Goal: Task Accomplishment & Management: Complete application form

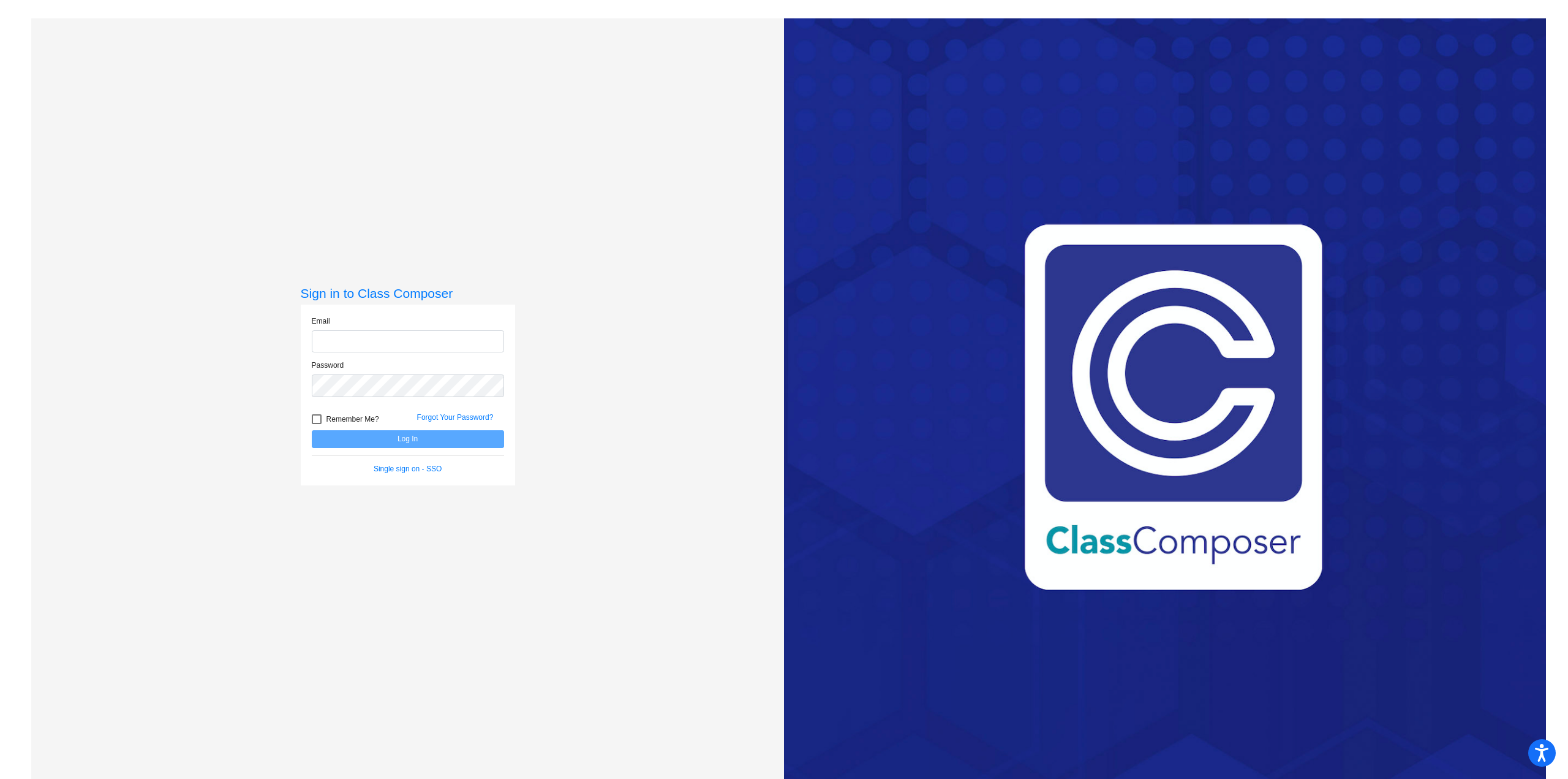
type input "[EMAIL_ADDRESS][DOMAIN_NAME]"
click at [433, 435] on button "Log In" at bounding box center [409, 439] width 193 height 17
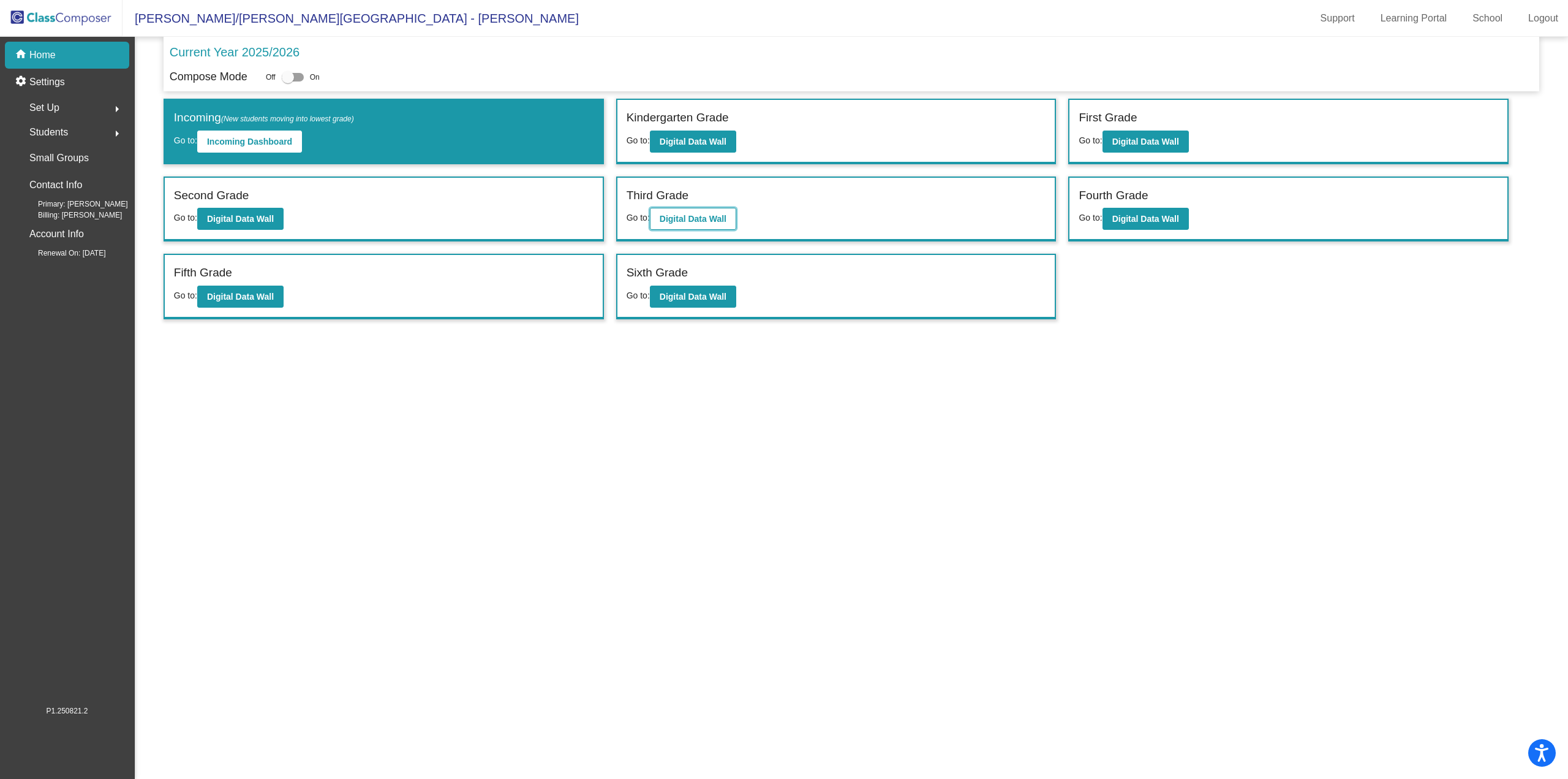
click at [690, 216] on b "Digital Data Wall" at bounding box center [693, 219] width 66 height 10
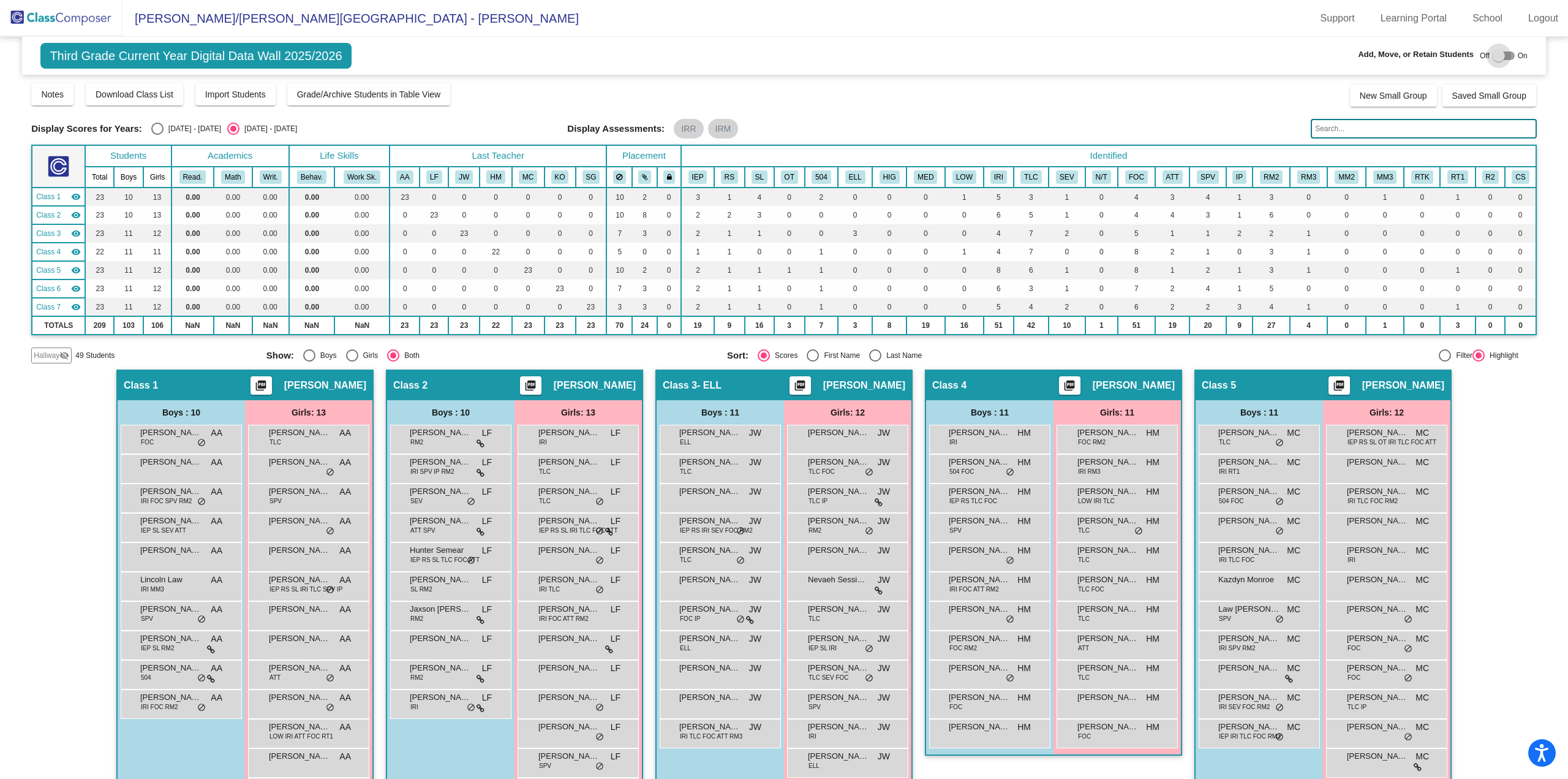
click at [1493, 53] on div at bounding box center [1499, 55] width 13 height 13
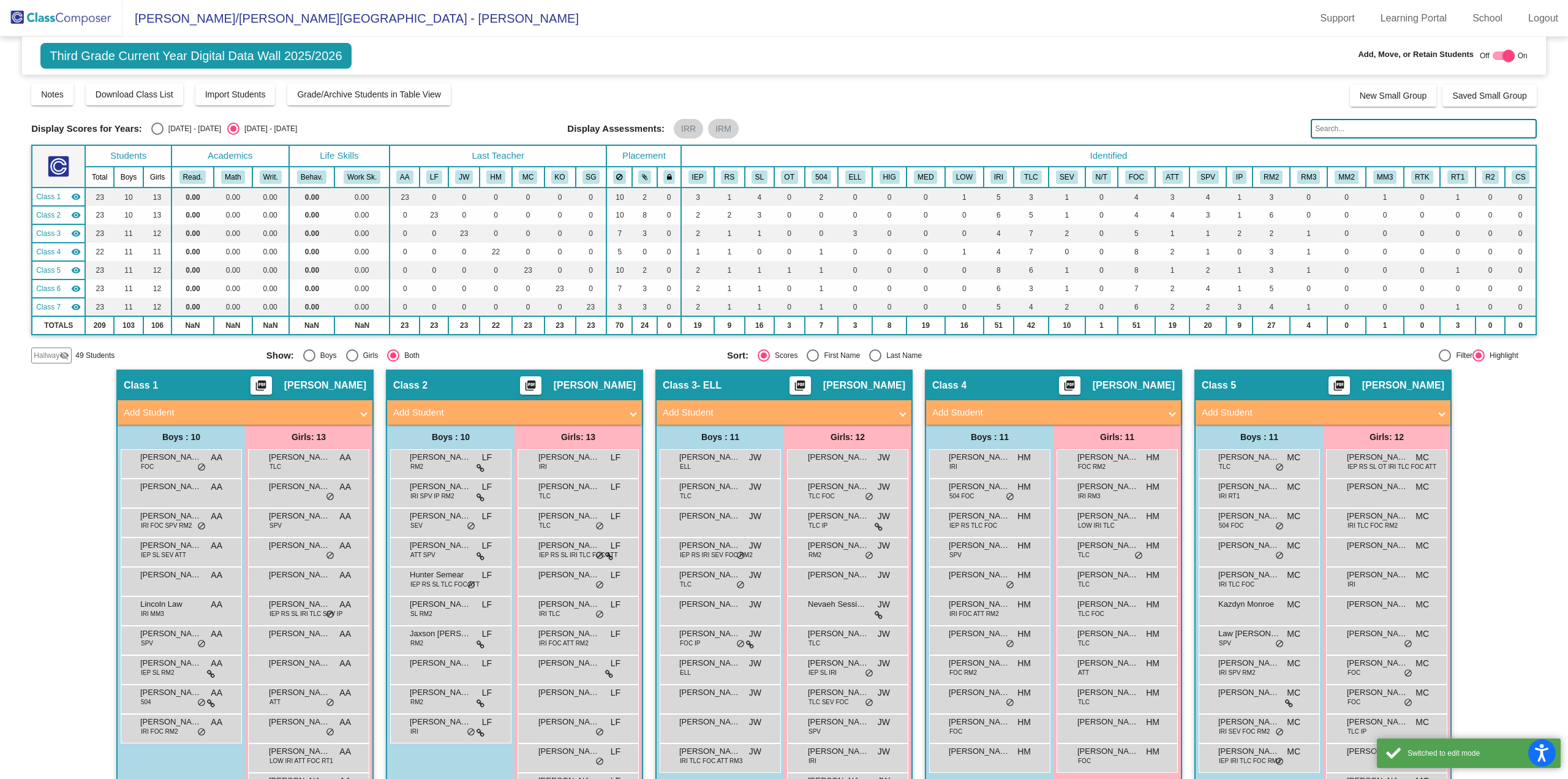
click at [52, 355] on span "Hallway" at bounding box center [46, 355] width 26 height 11
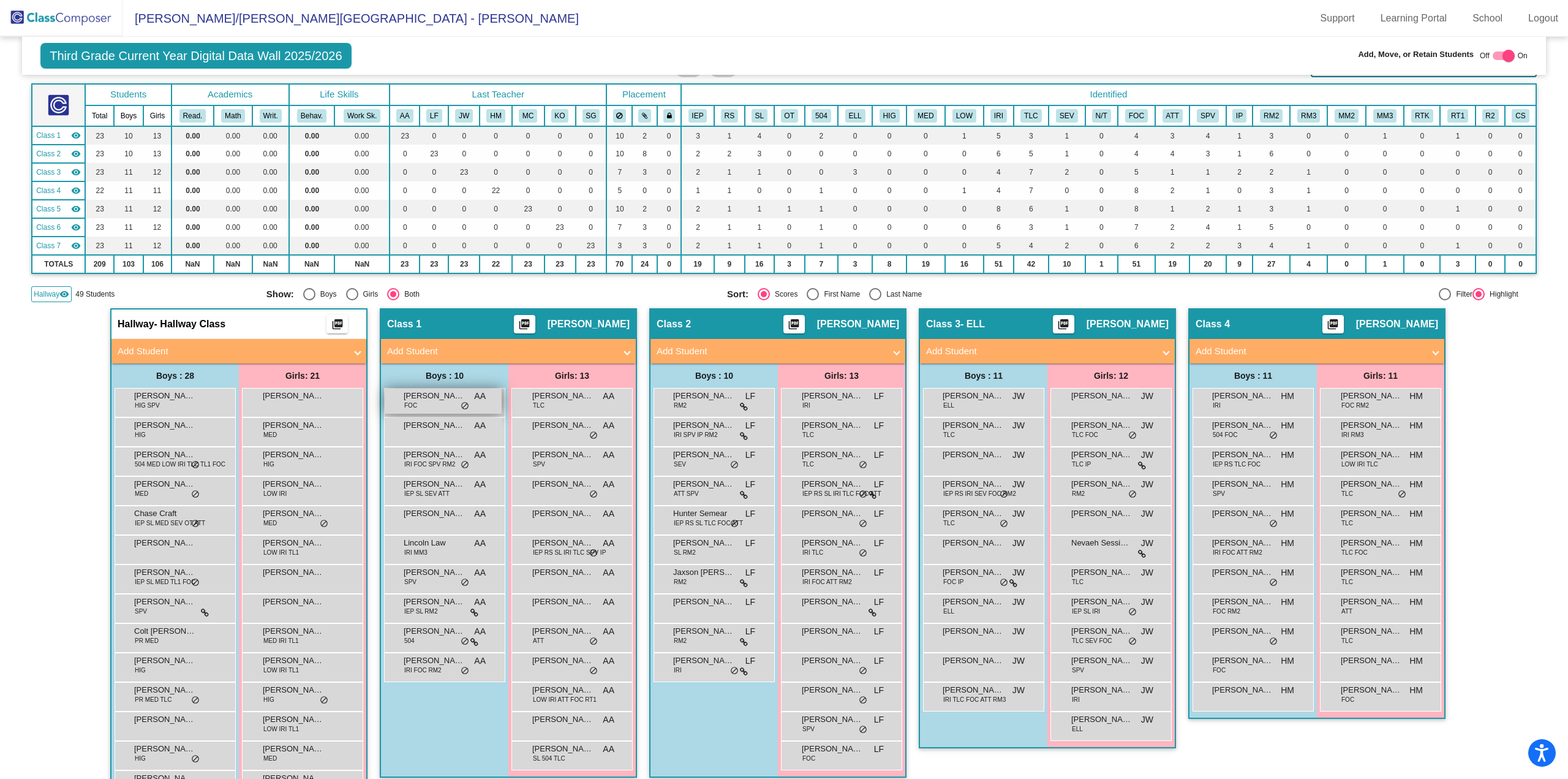
scroll to position [184, 0]
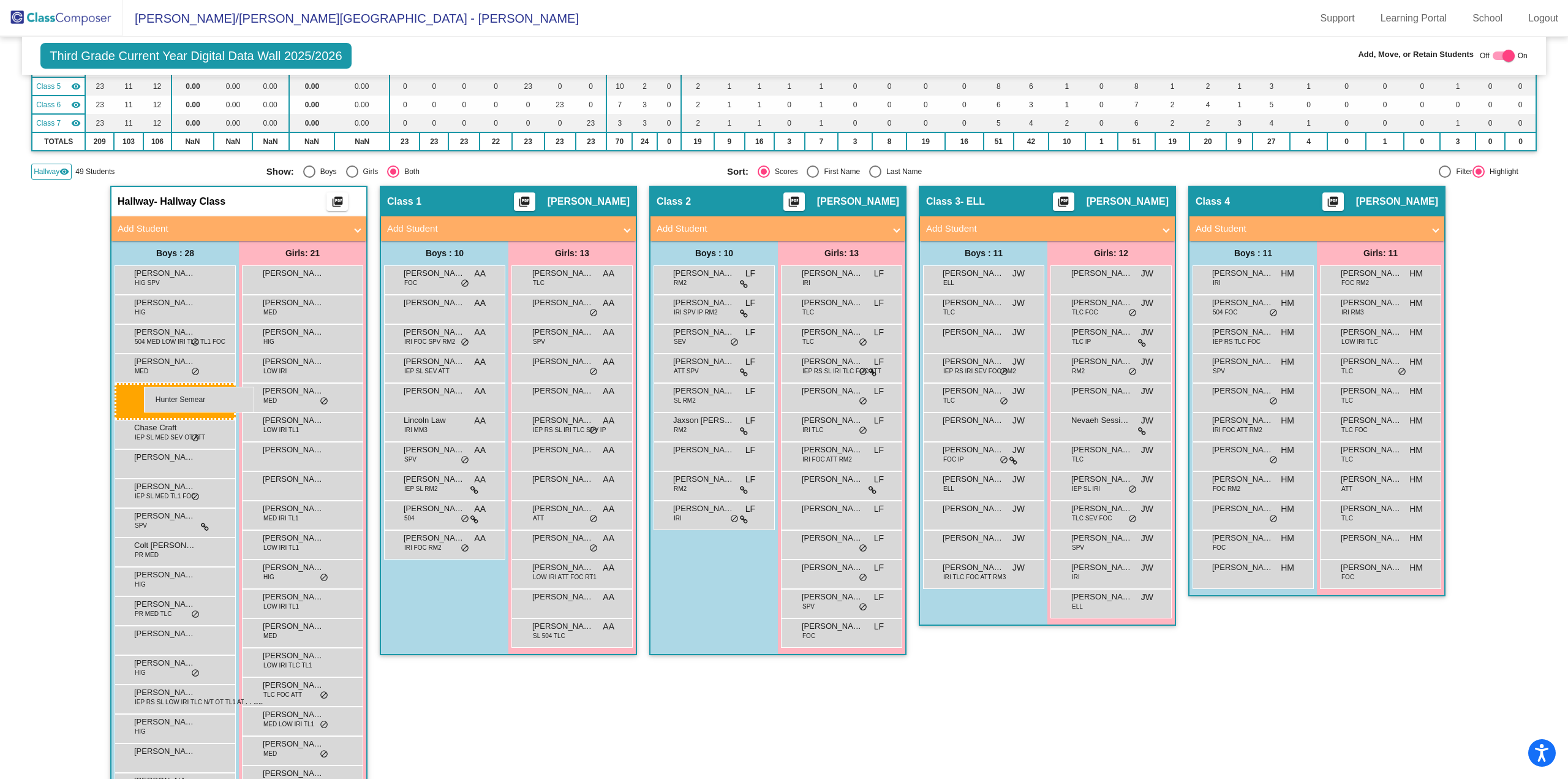
drag, startPoint x: 716, startPoint y: 396, endPoint x: 144, endPoint y: 387, distance: 572.1
click at [1502, 53] on div at bounding box center [1508, 55] width 13 height 13
checkbox input "false"
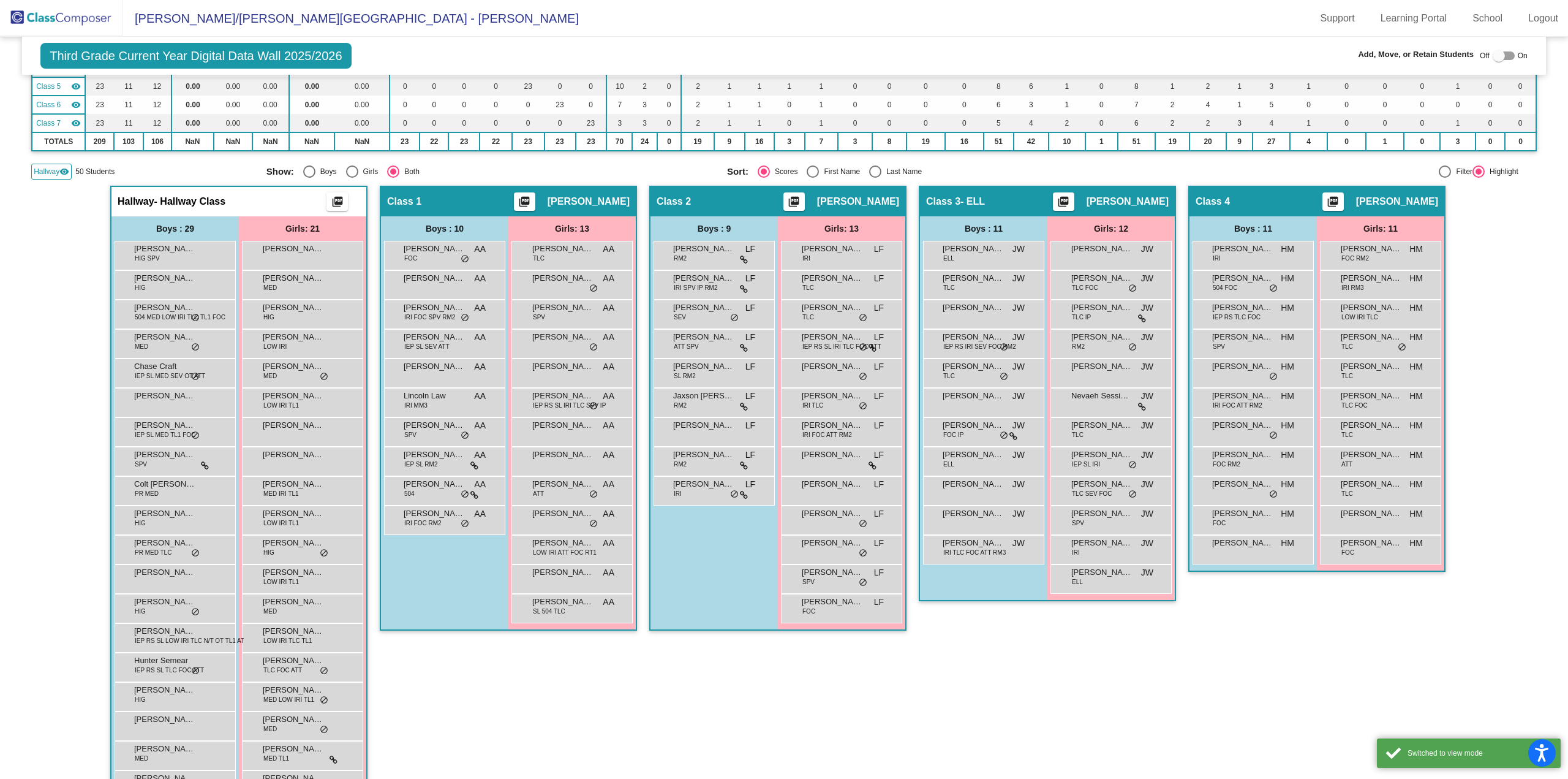
click at [94, 12] on img at bounding box center [61, 18] width 122 height 37
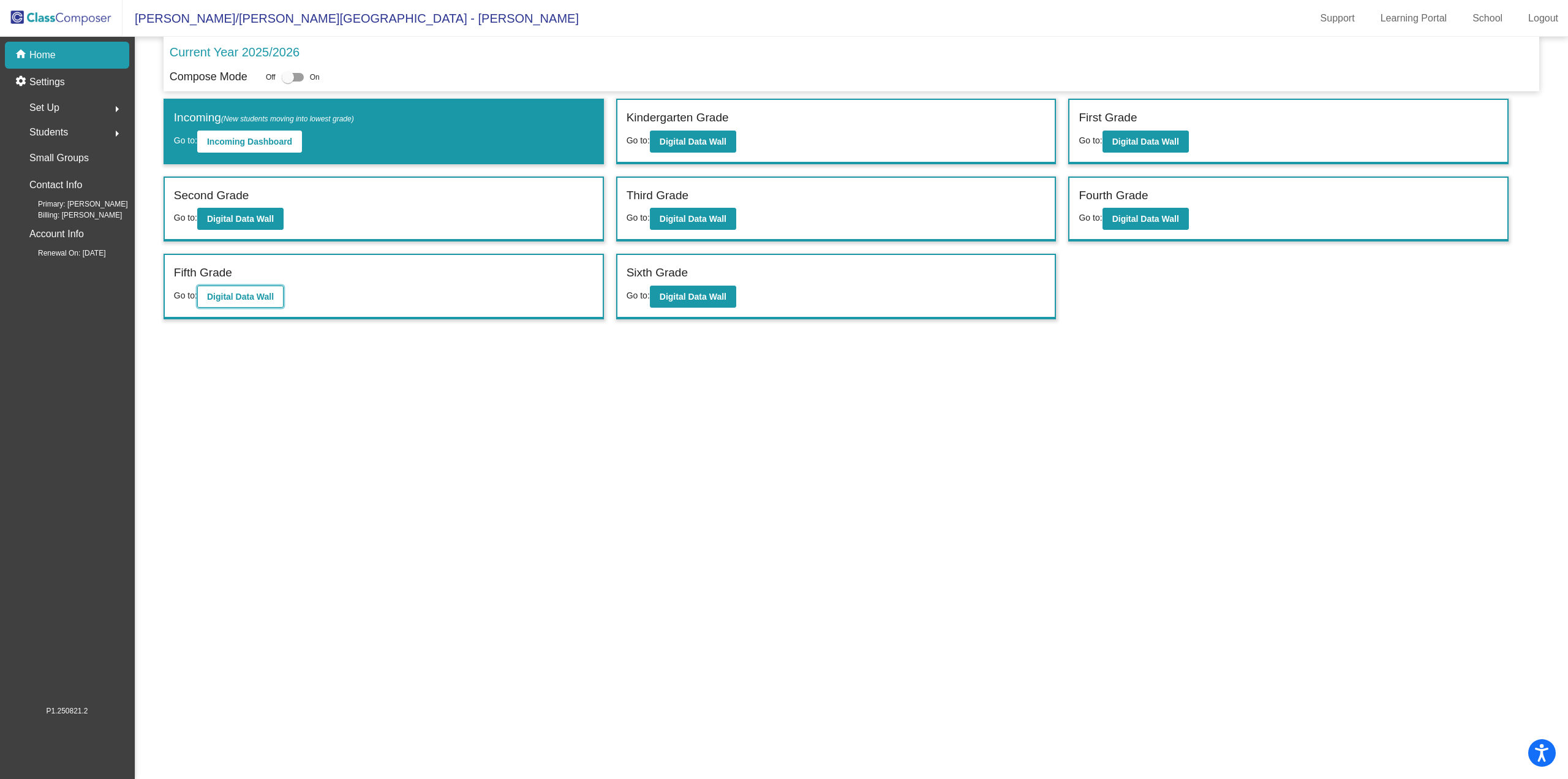
click at [264, 294] on b "Digital Data Wall" at bounding box center [240, 297] width 66 height 10
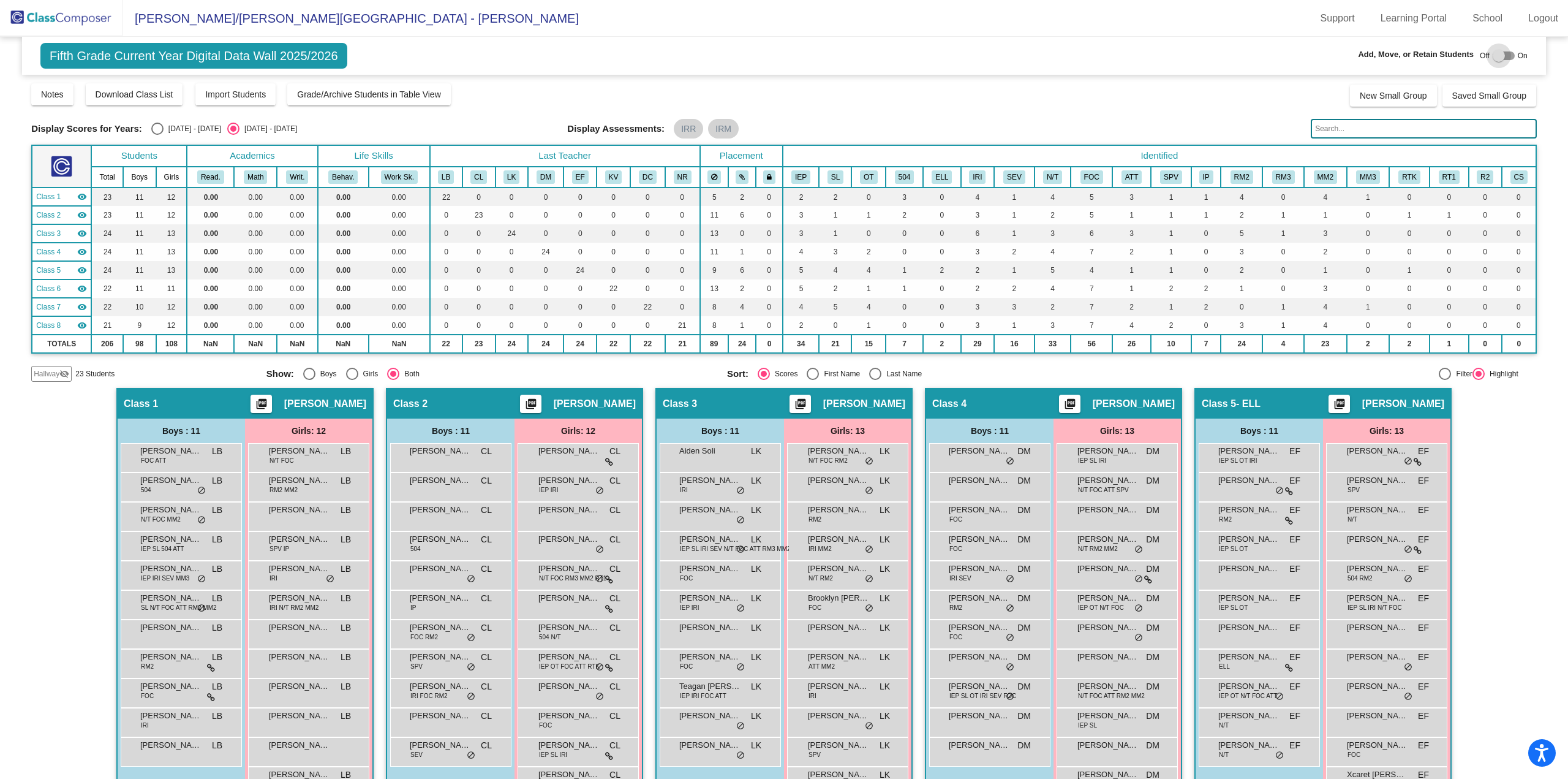
click at [1493, 55] on div at bounding box center [1499, 55] width 13 height 13
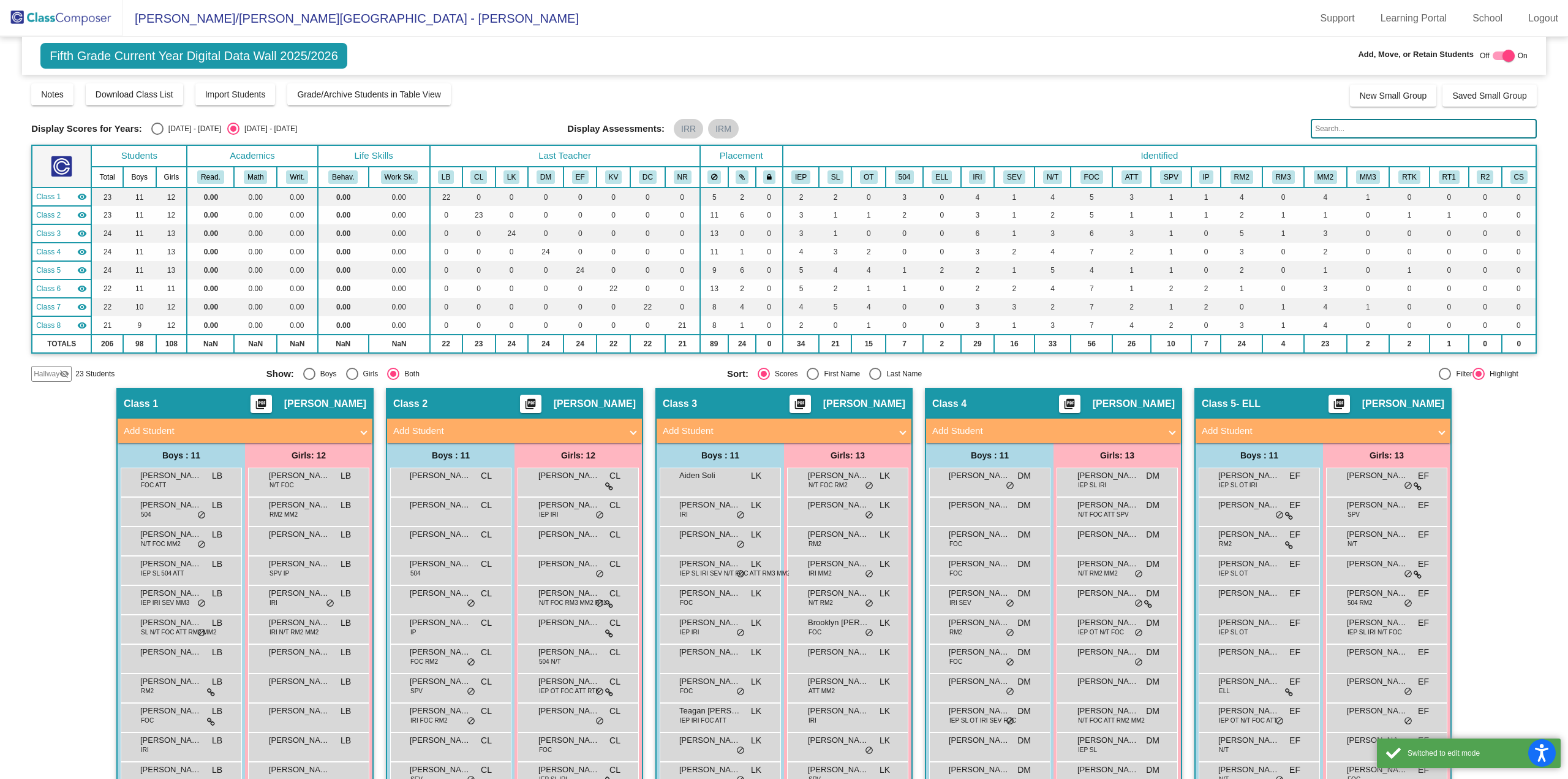
click at [62, 380] on div "Hallway visibility_off" at bounding box center [51, 373] width 40 height 16
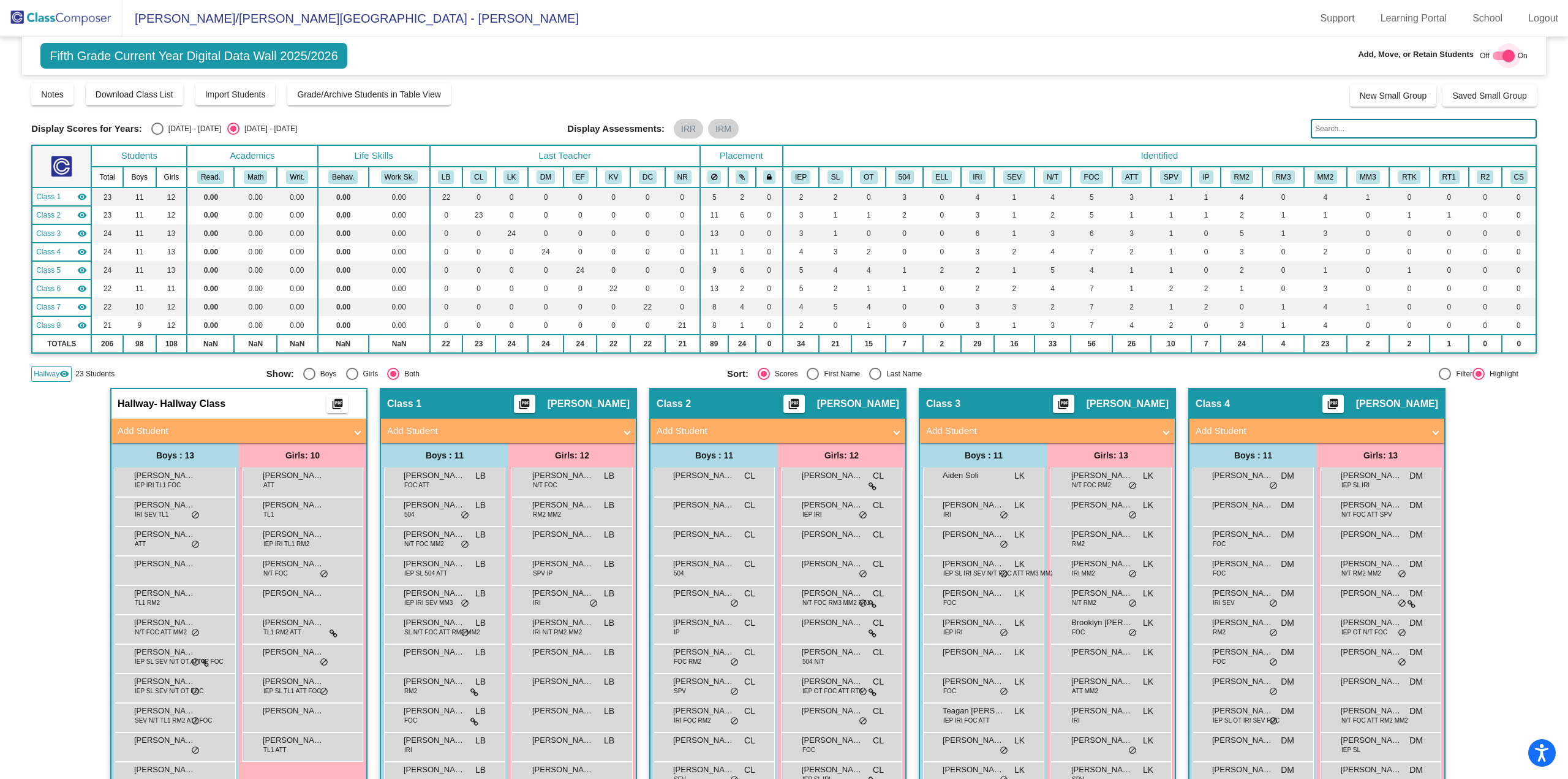
click at [1509, 56] on div at bounding box center [1508, 55] width 13 height 13
checkbox input "false"
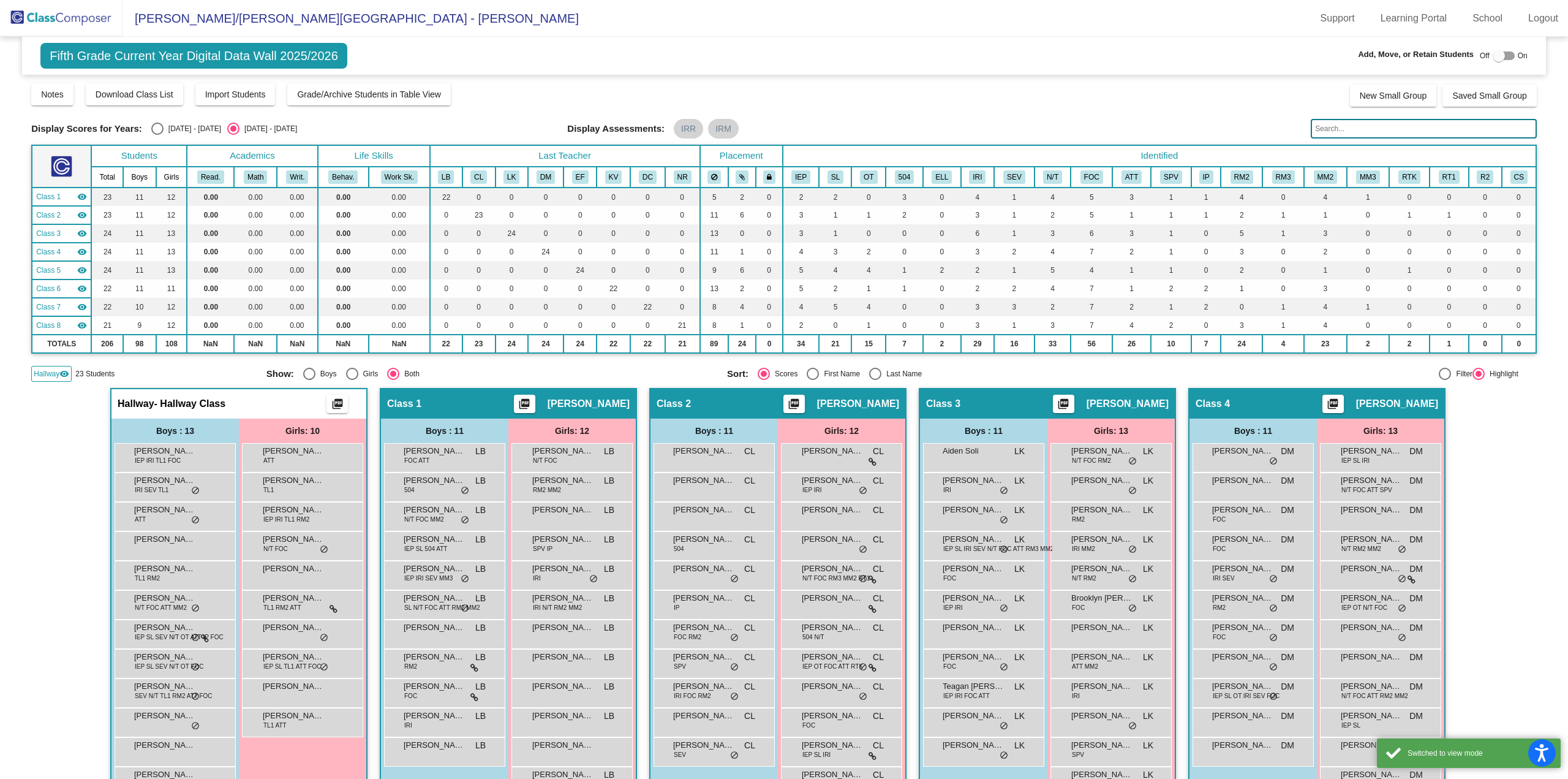
click at [72, 19] on img at bounding box center [61, 18] width 122 height 37
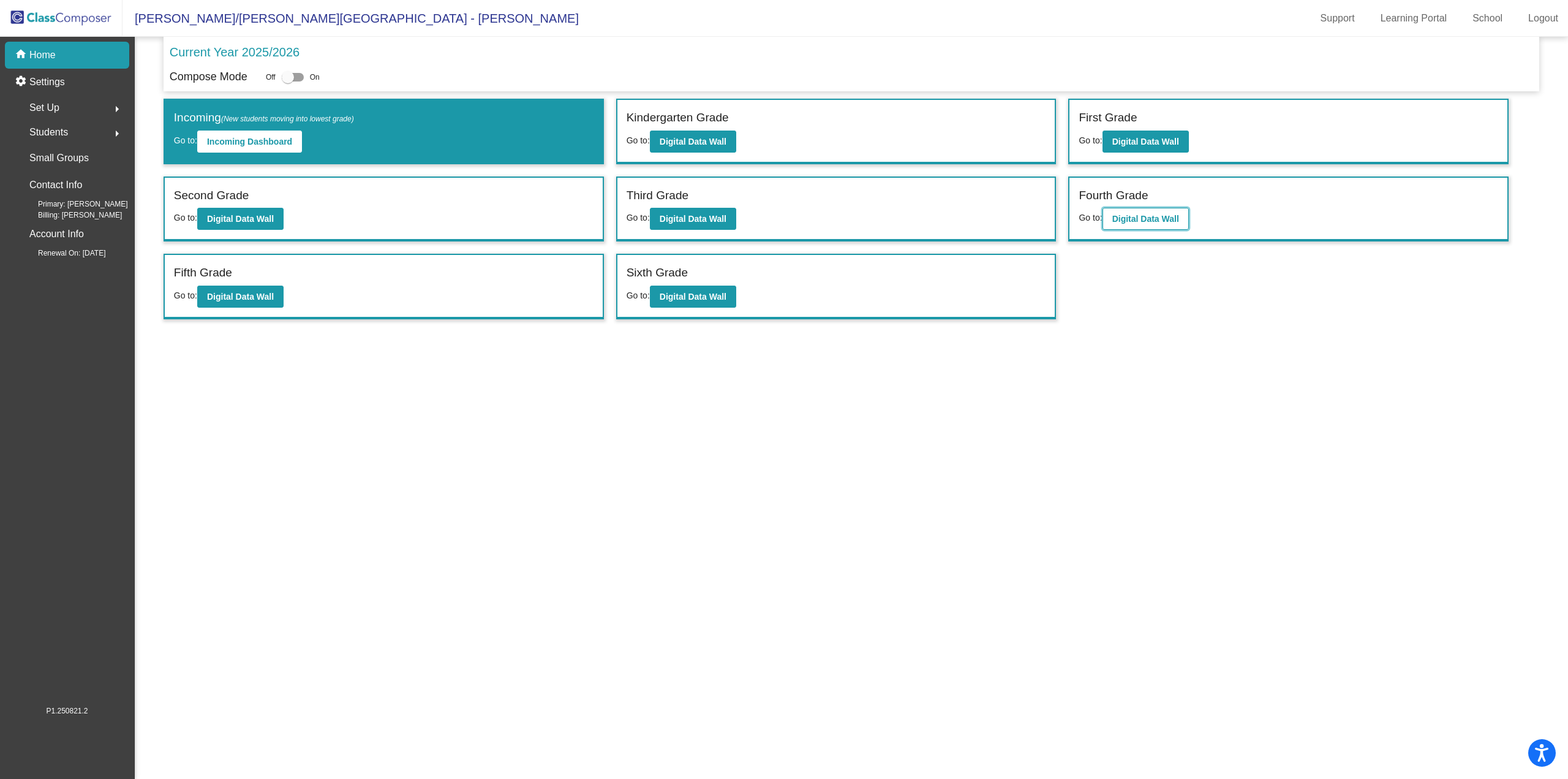
click at [1149, 221] on b "Digital Data Wall" at bounding box center [1145, 219] width 66 height 10
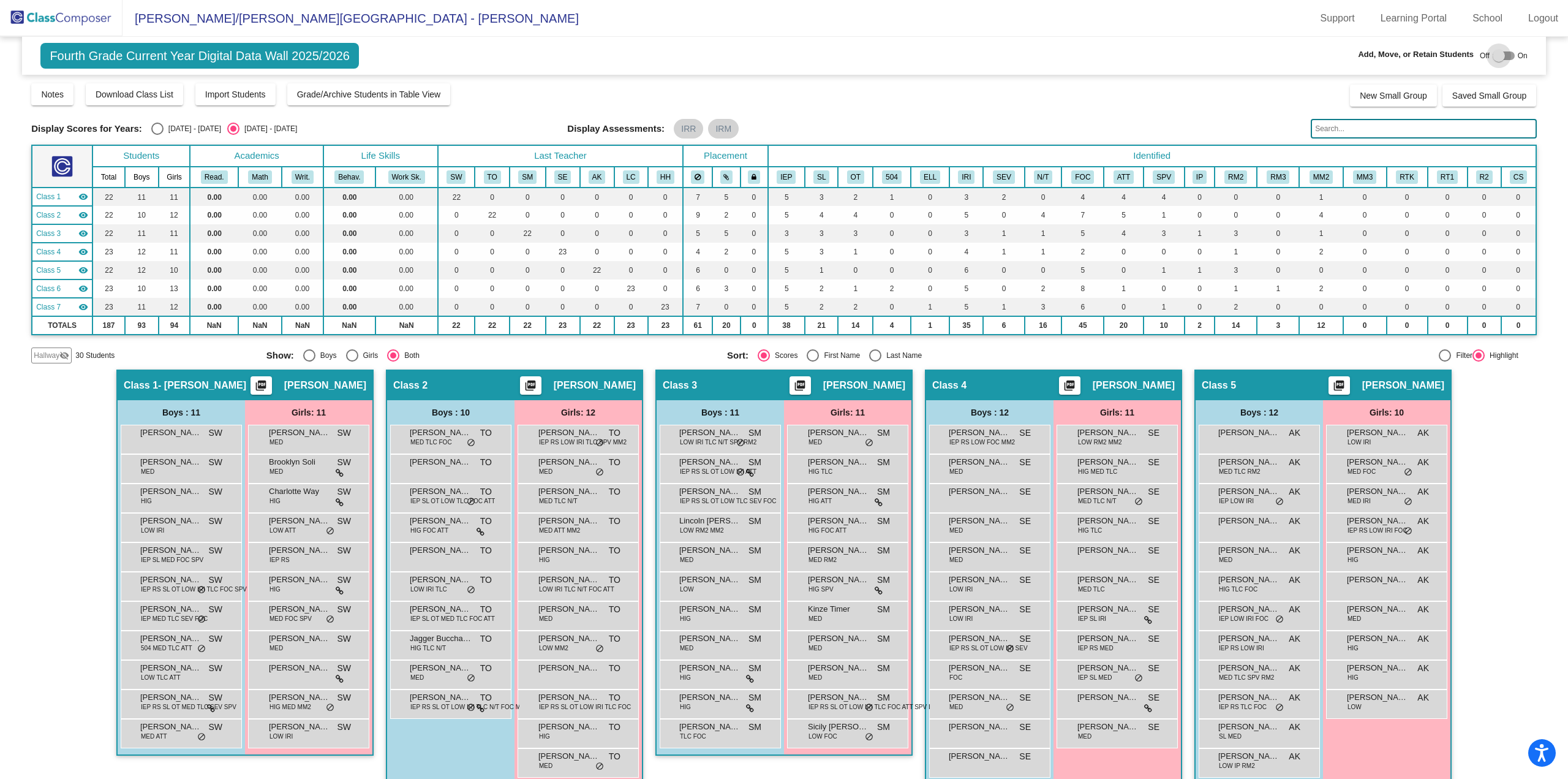
click at [1495, 58] on div at bounding box center [1499, 55] width 13 height 13
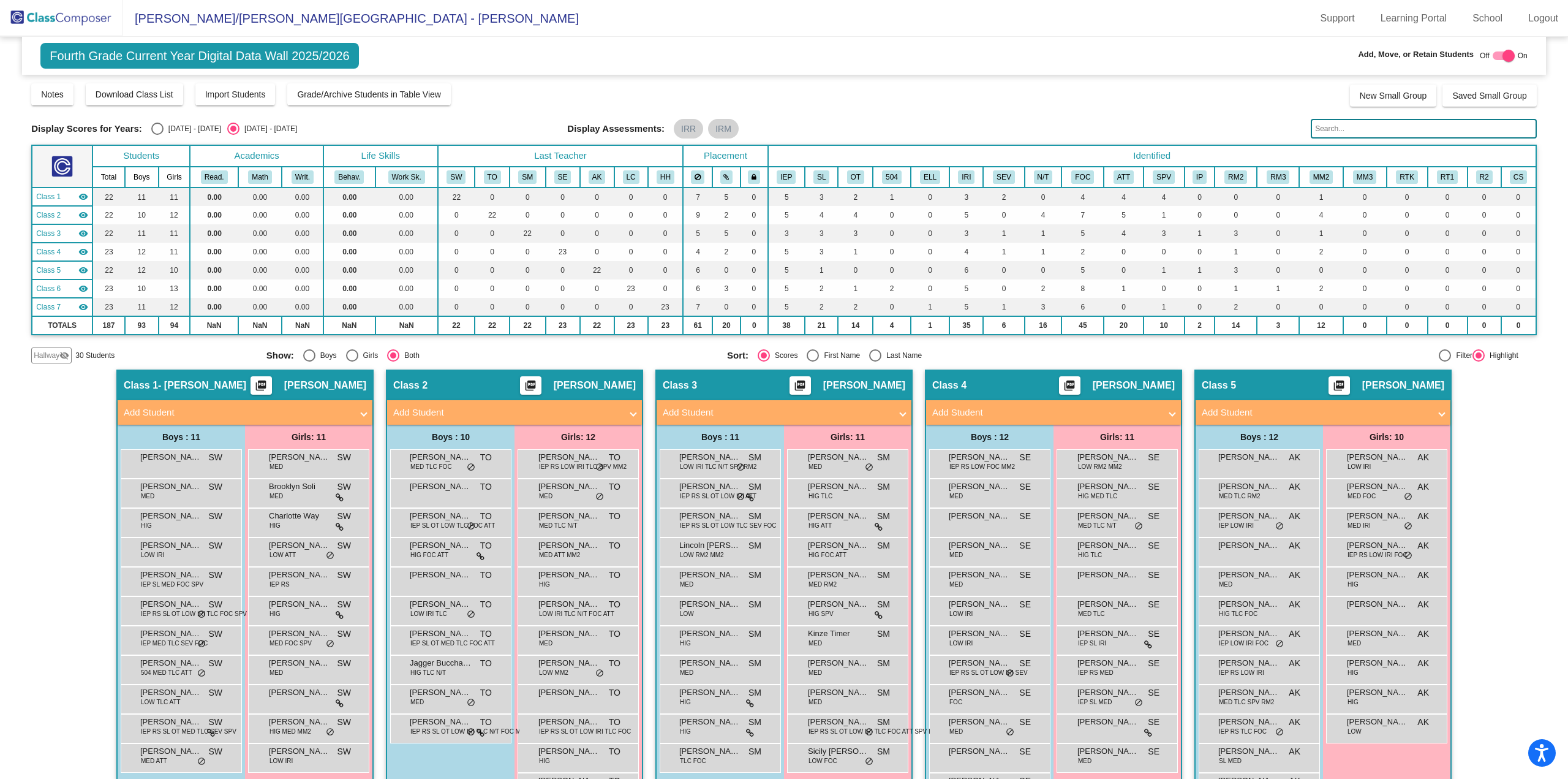
click at [60, 354] on mat-icon "visibility_off" at bounding box center [65, 356] width 10 height 10
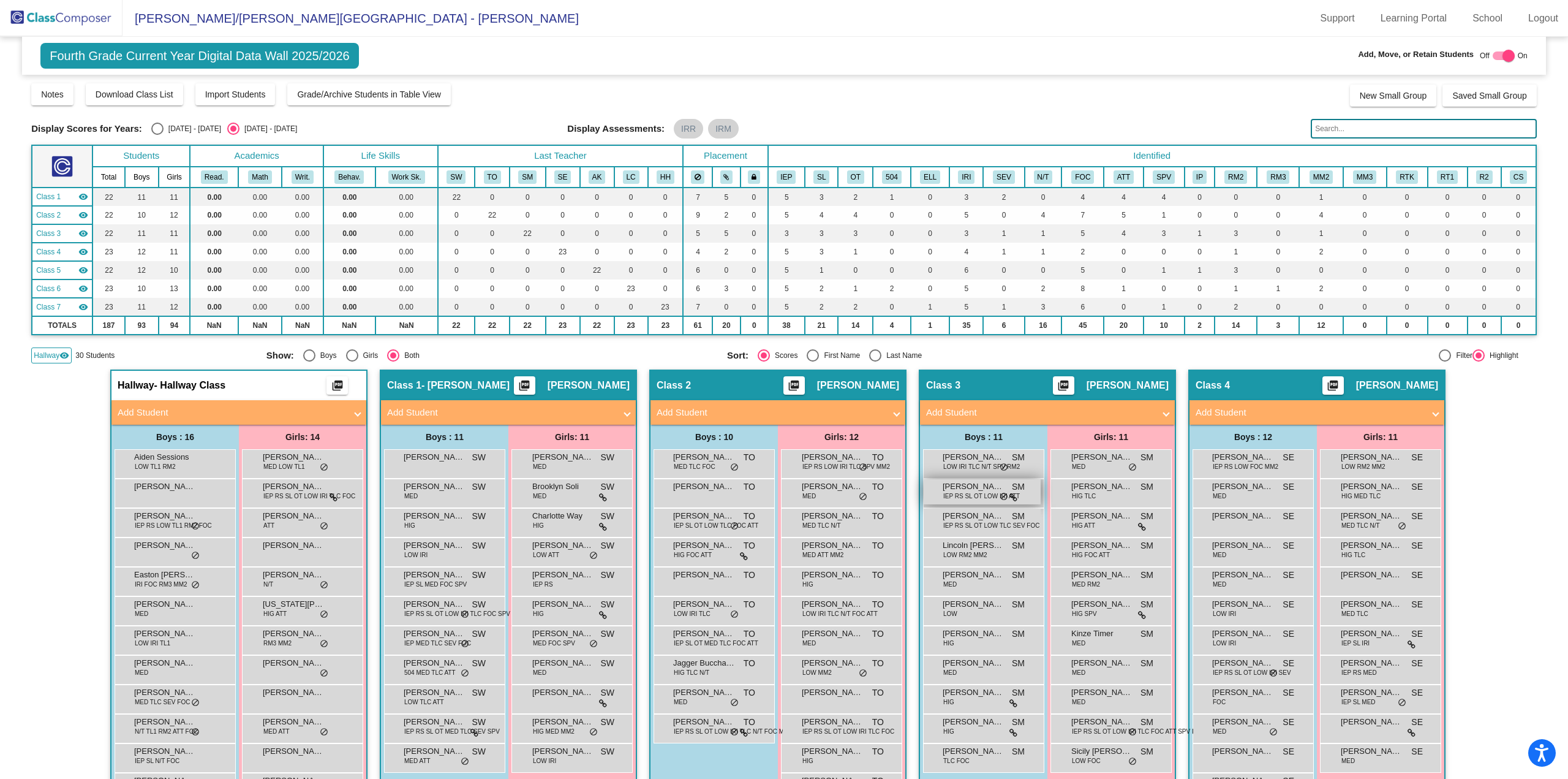
scroll to position [184, 0]
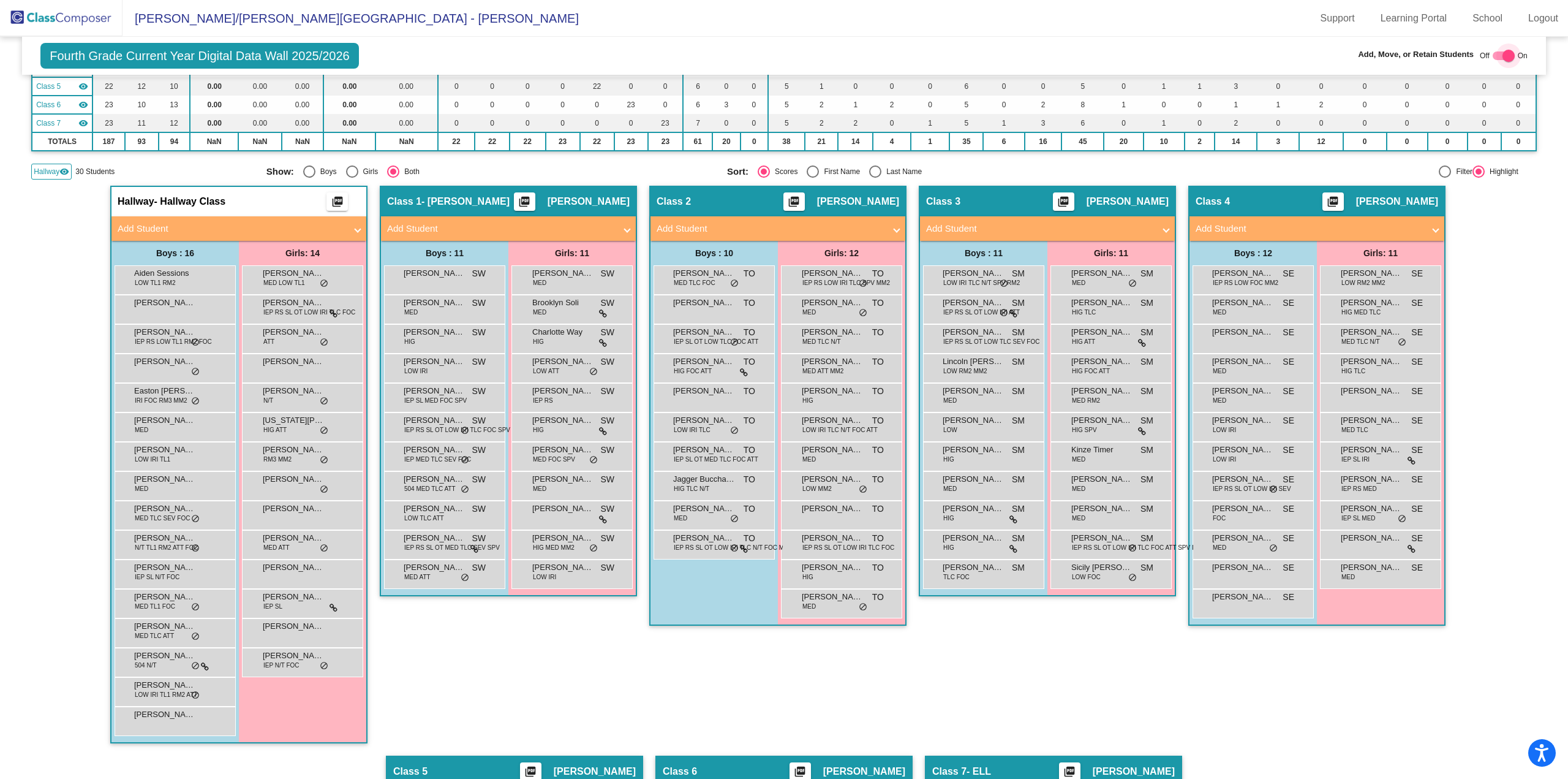
click at [1506, 53] on div at bounding box center [1508, 55] width 13 height 13
checkbox input "false"
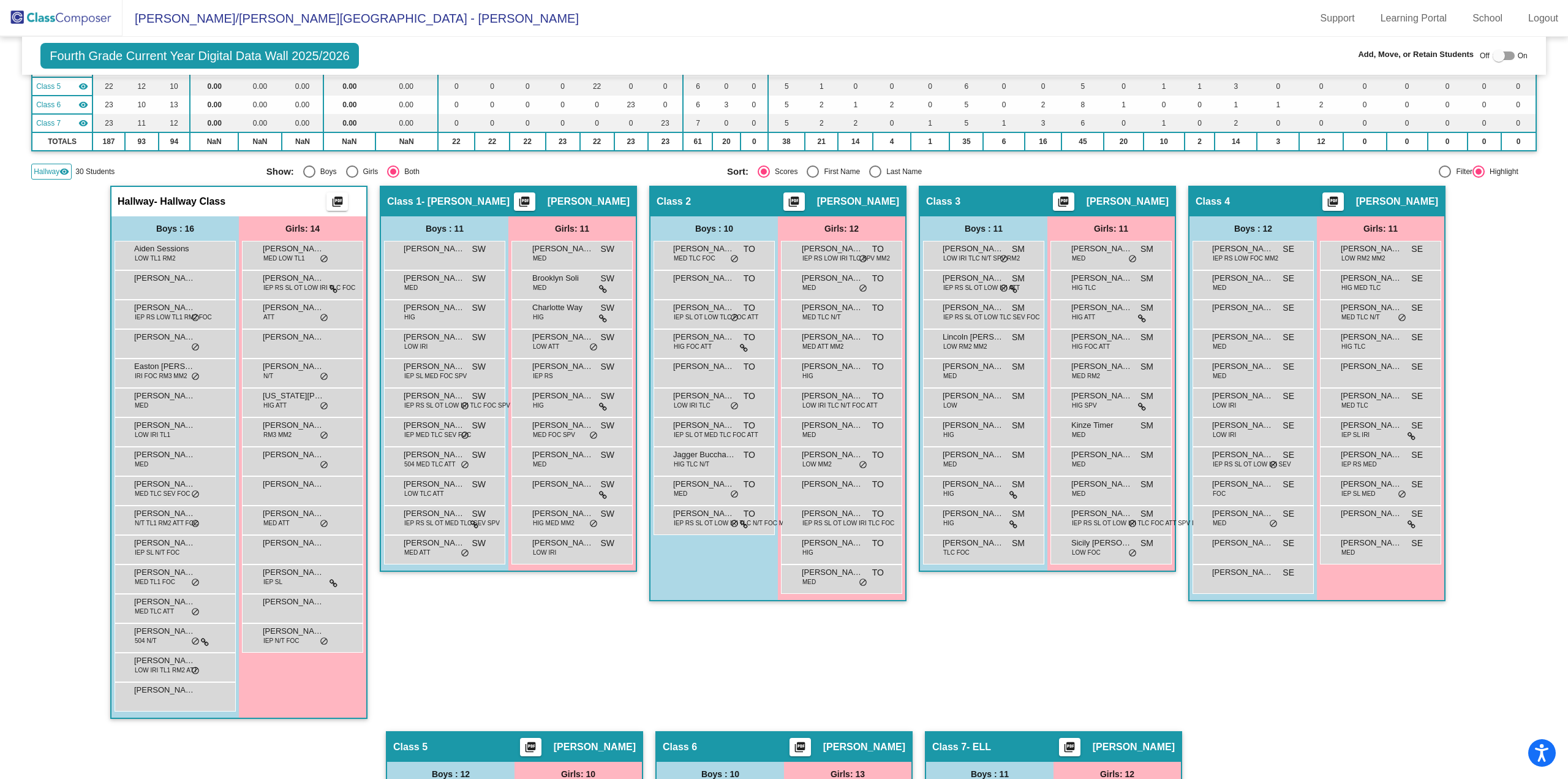
click at [73, 14] on img at bounding box center [61, 18] width 122 height 37
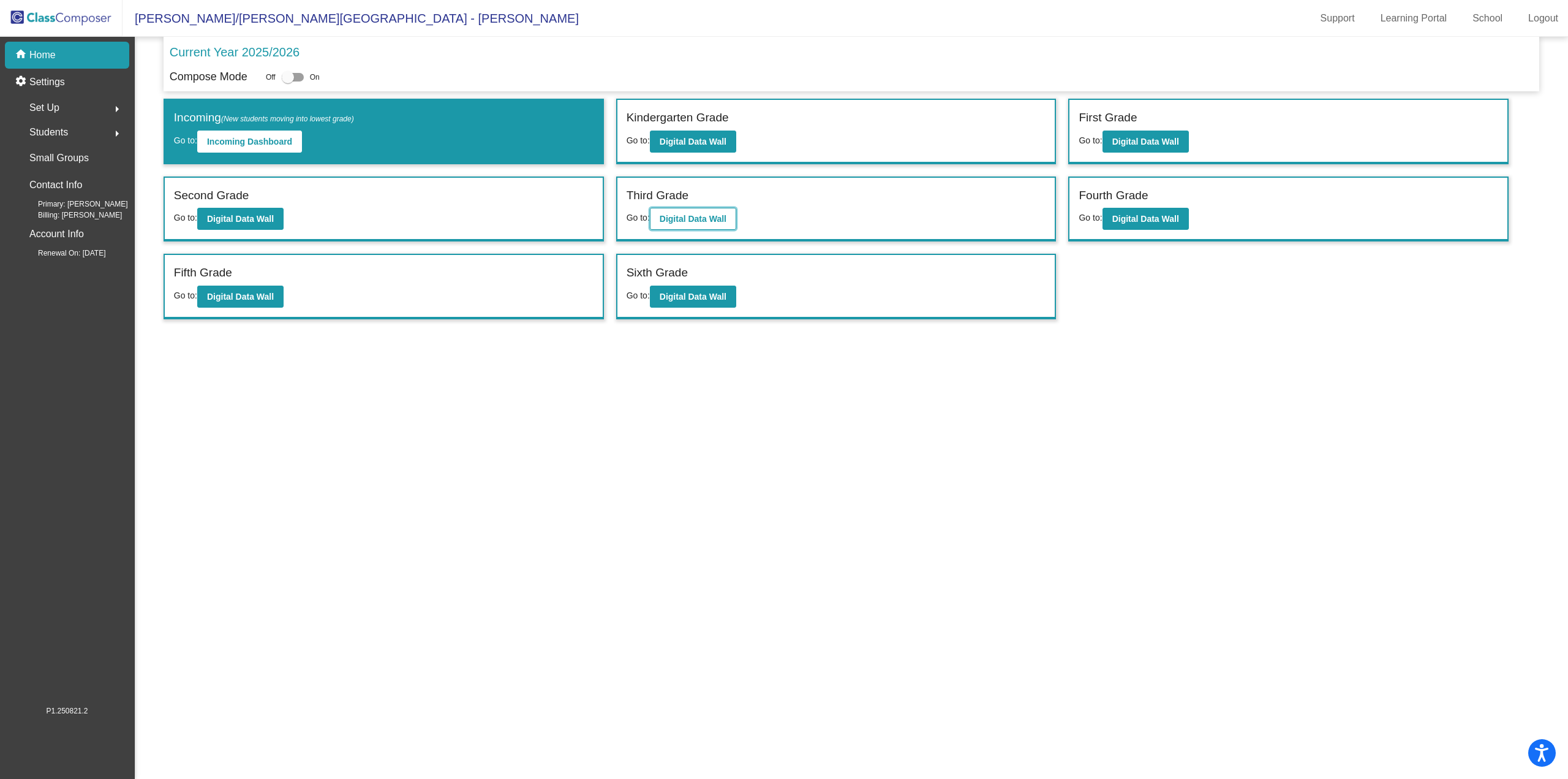
click at [691, 209] on button "Digital Data Wall" at bounding box center [693, 218] width 87 height 22
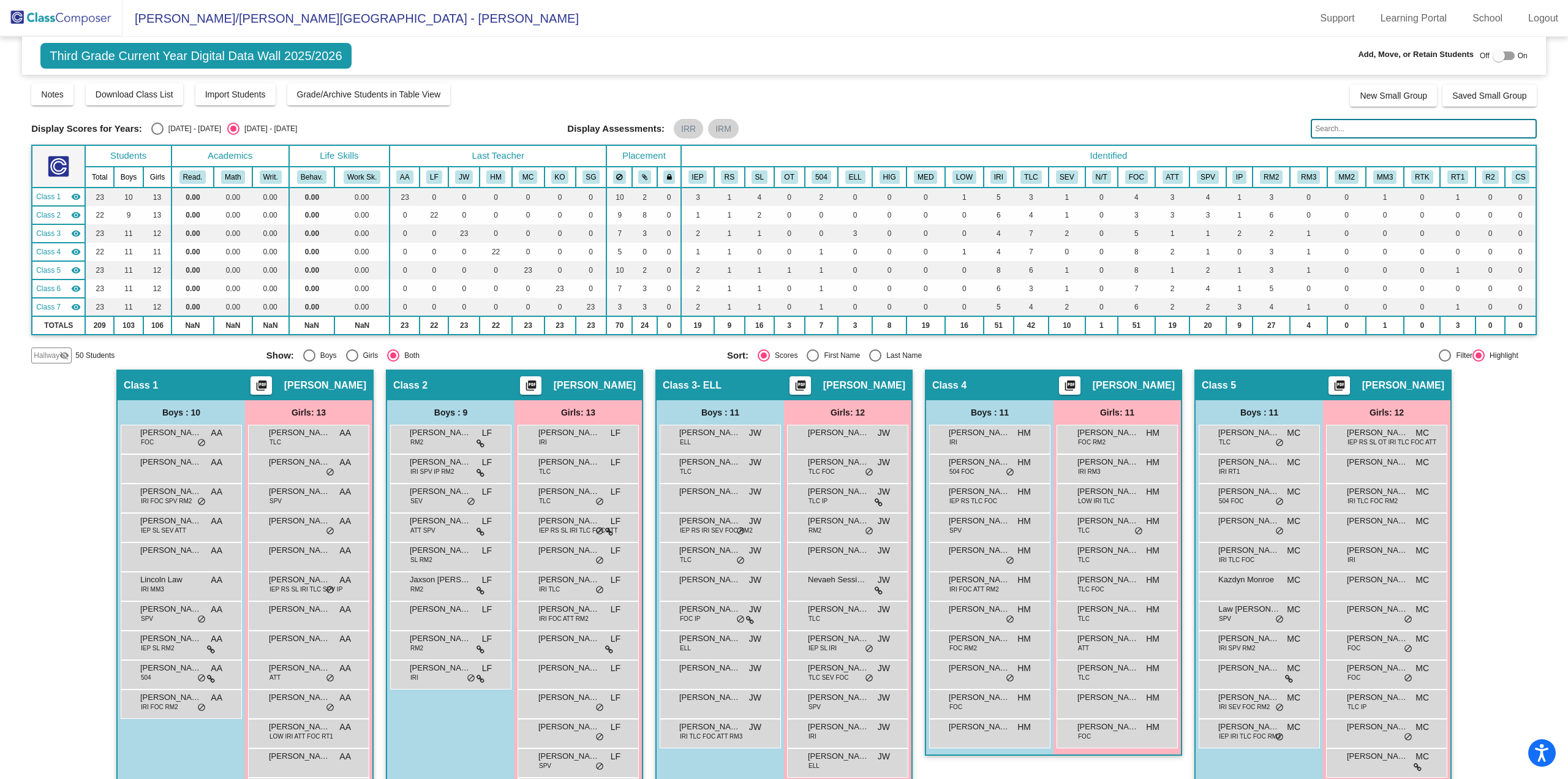
click at [42, 358] on span "Hallway" at bounding box center [46, 355] width 26 height 11
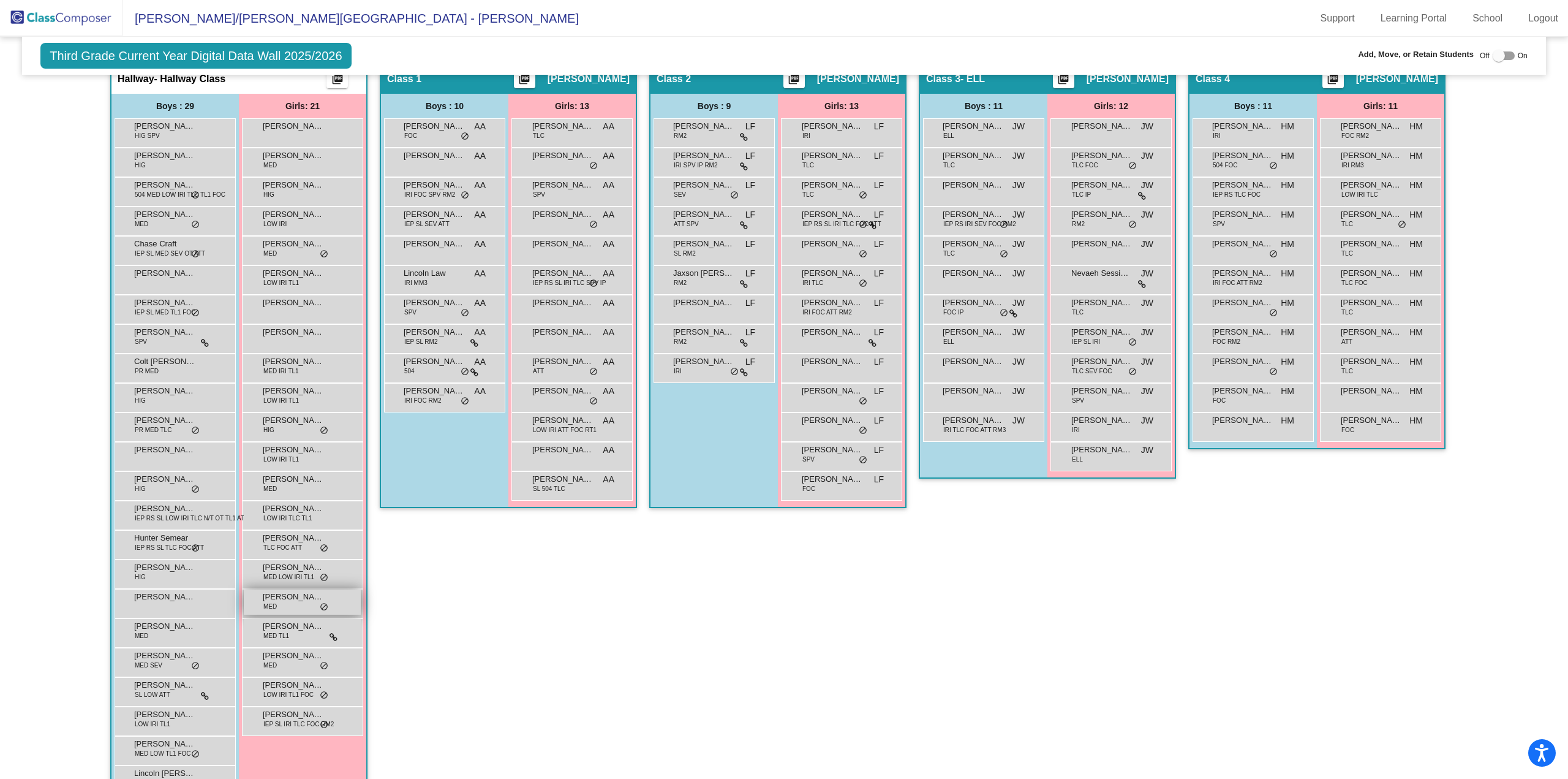
scroll to position [367, 0]
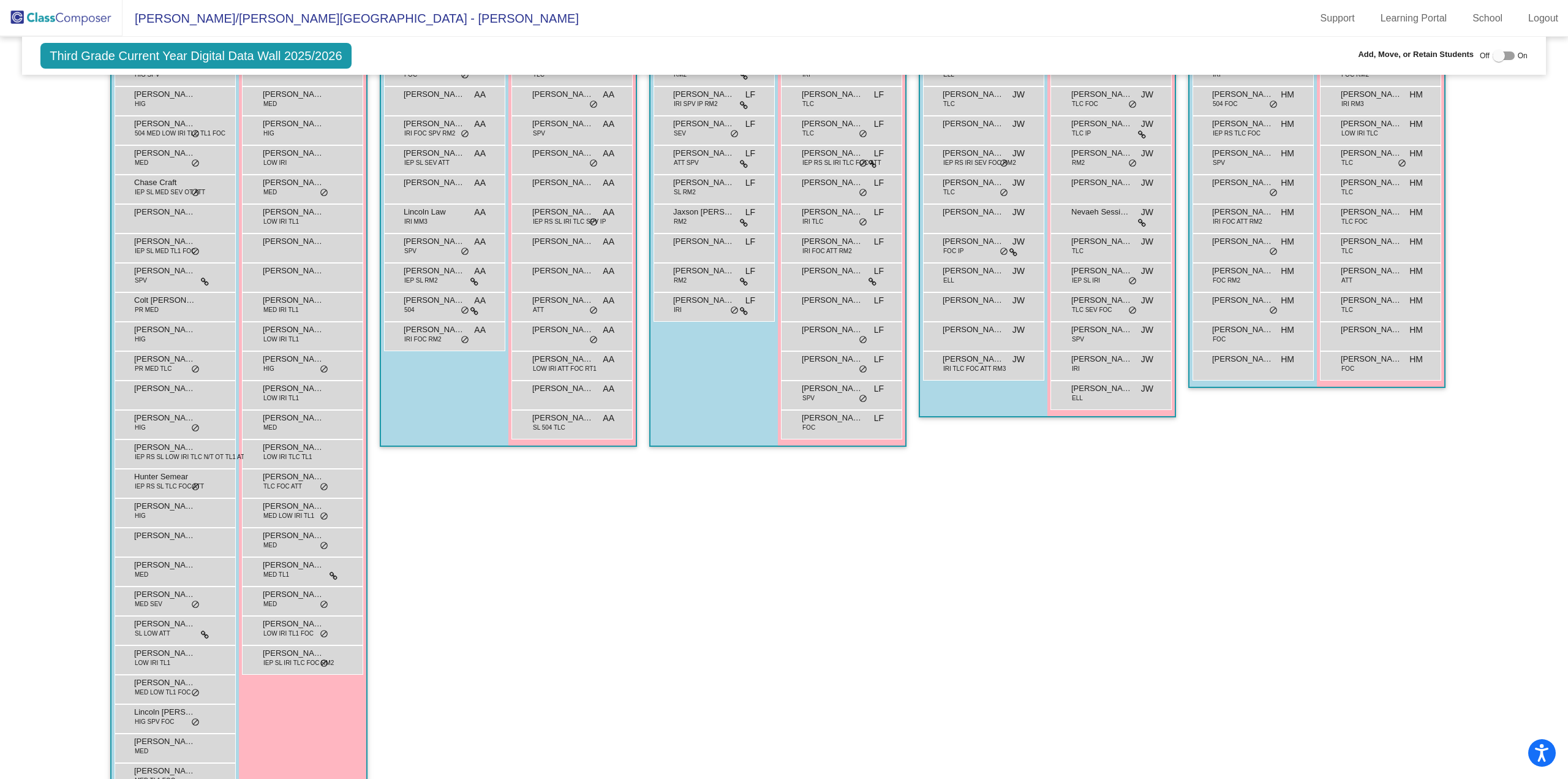
click at [37, 13] on img at bounding box center [61, 18] width 122 height 37
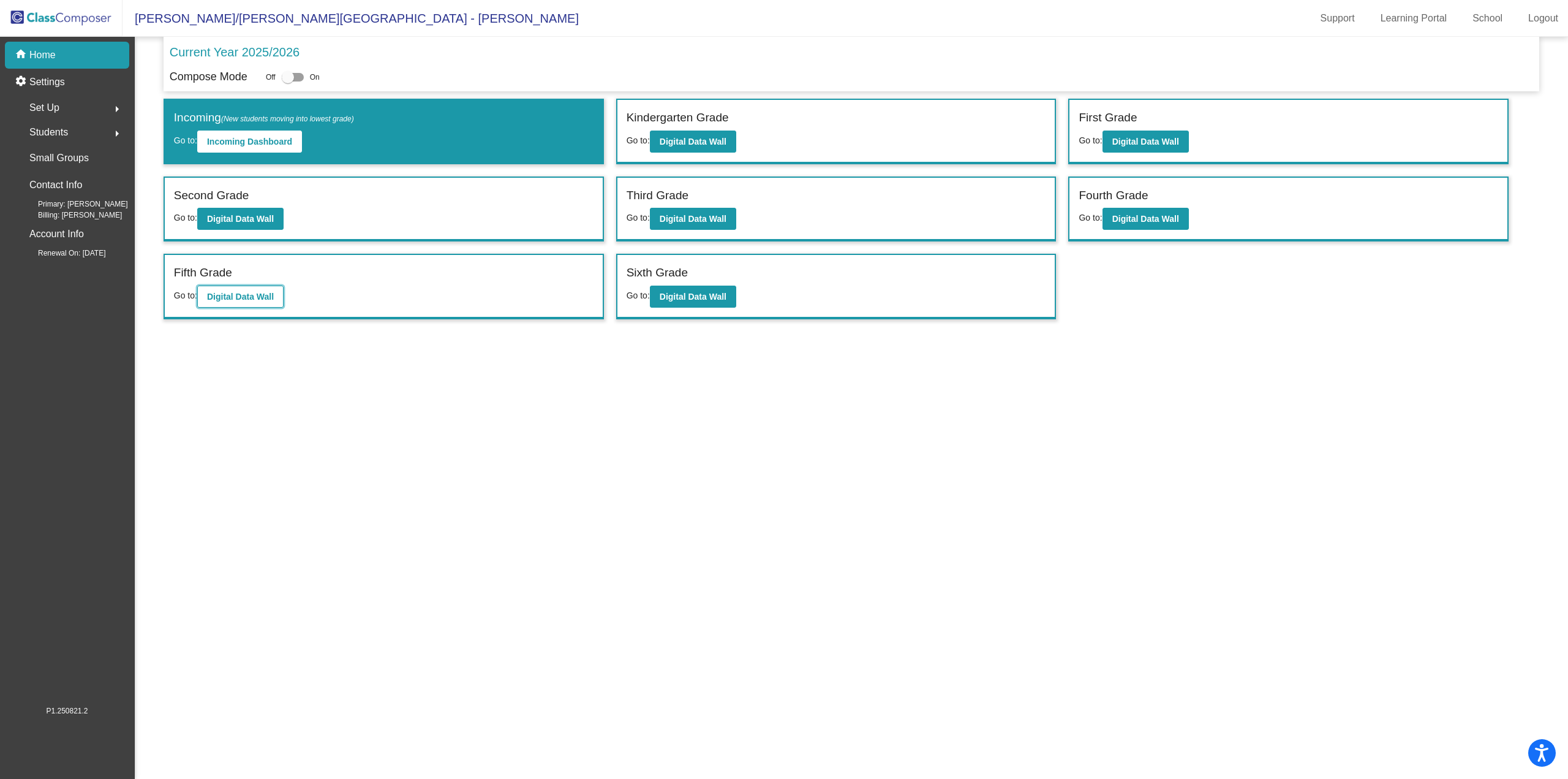
click at [238, 295] on b "Digital Data Wall" at bounding box center [240, 297] width 66 height 10
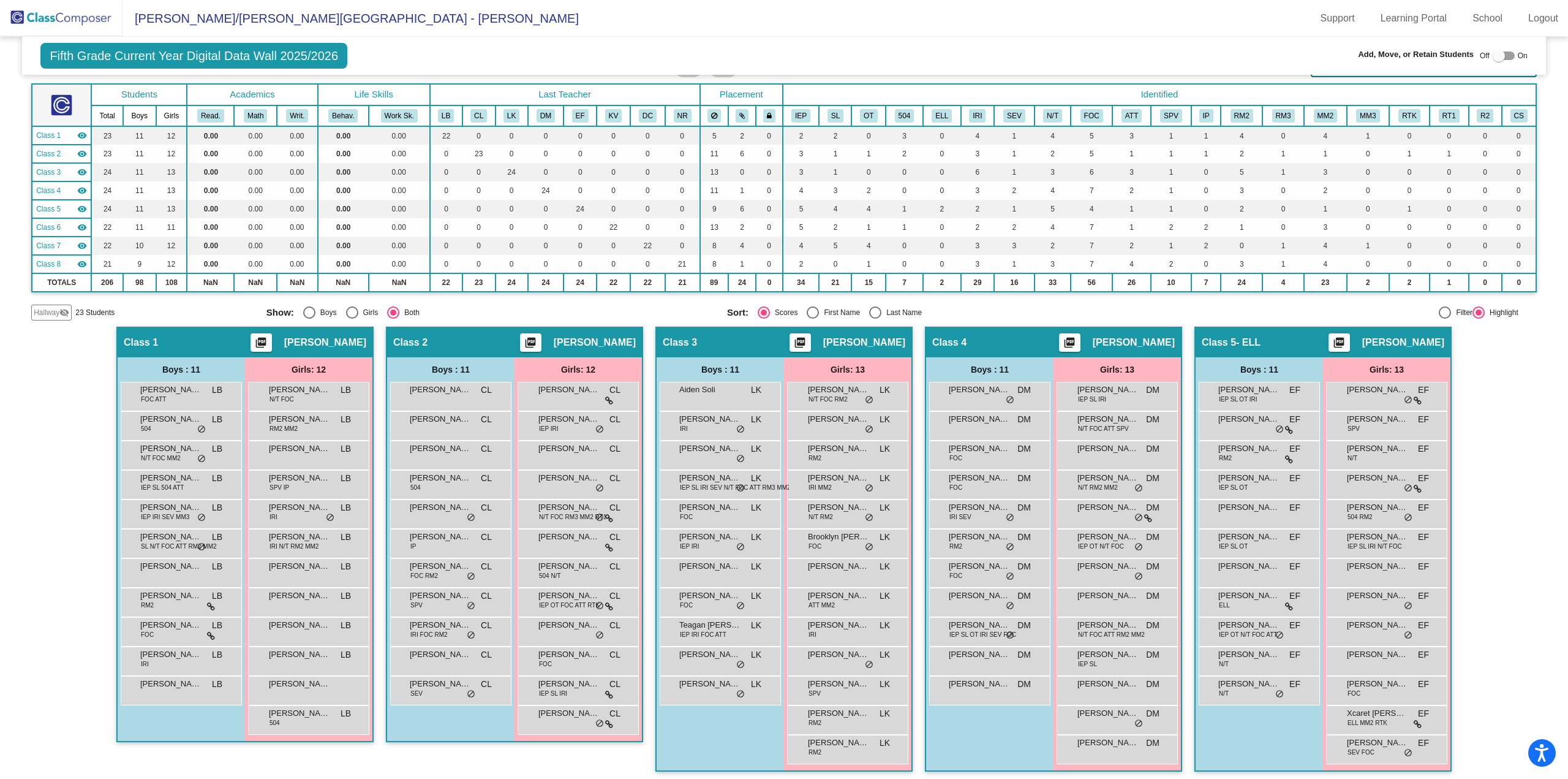
scroll to position [184, 0]
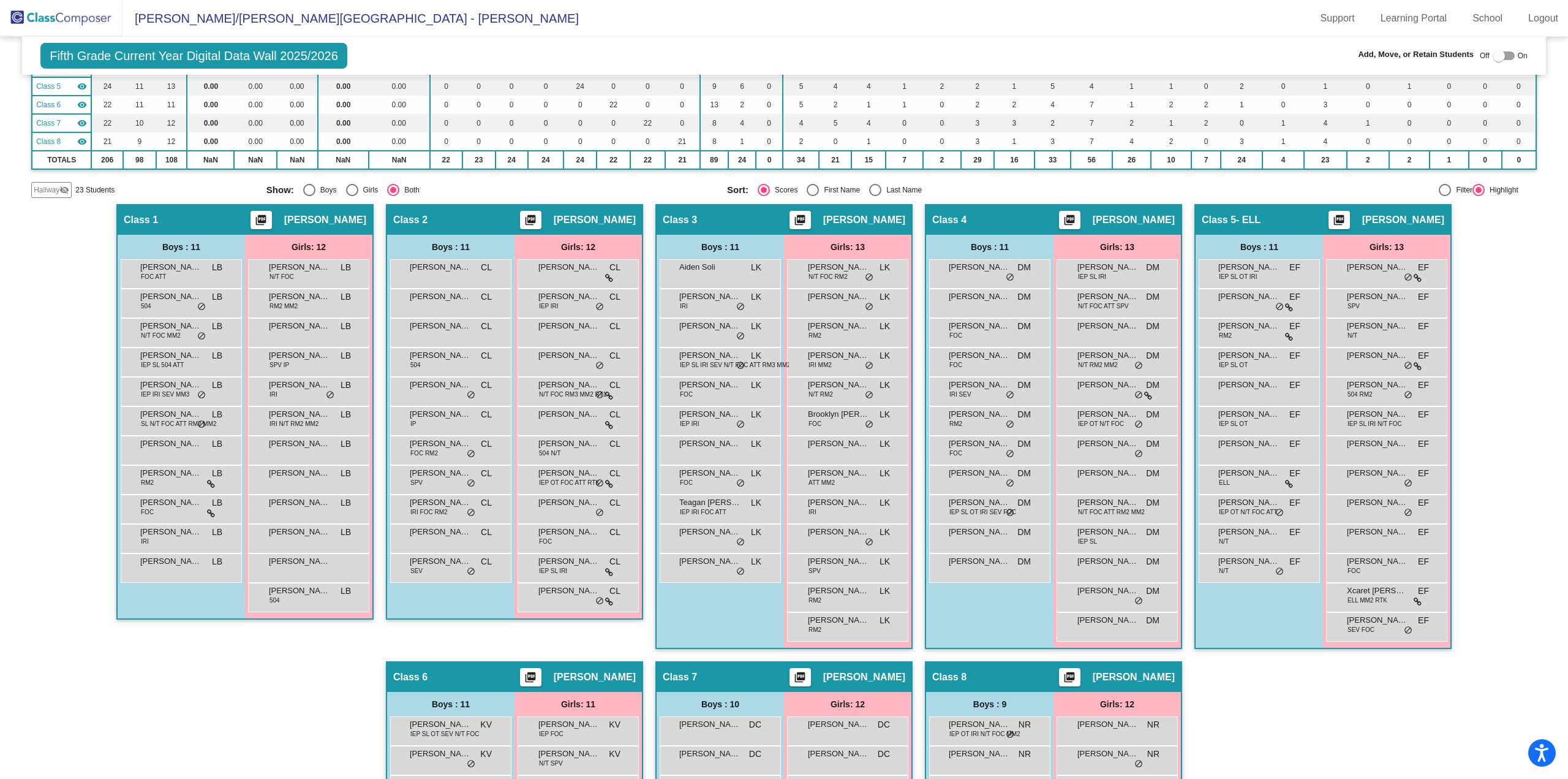
click at [52, 189] on span "Hallway" at bounding box center [46, 189] width 26 height 11
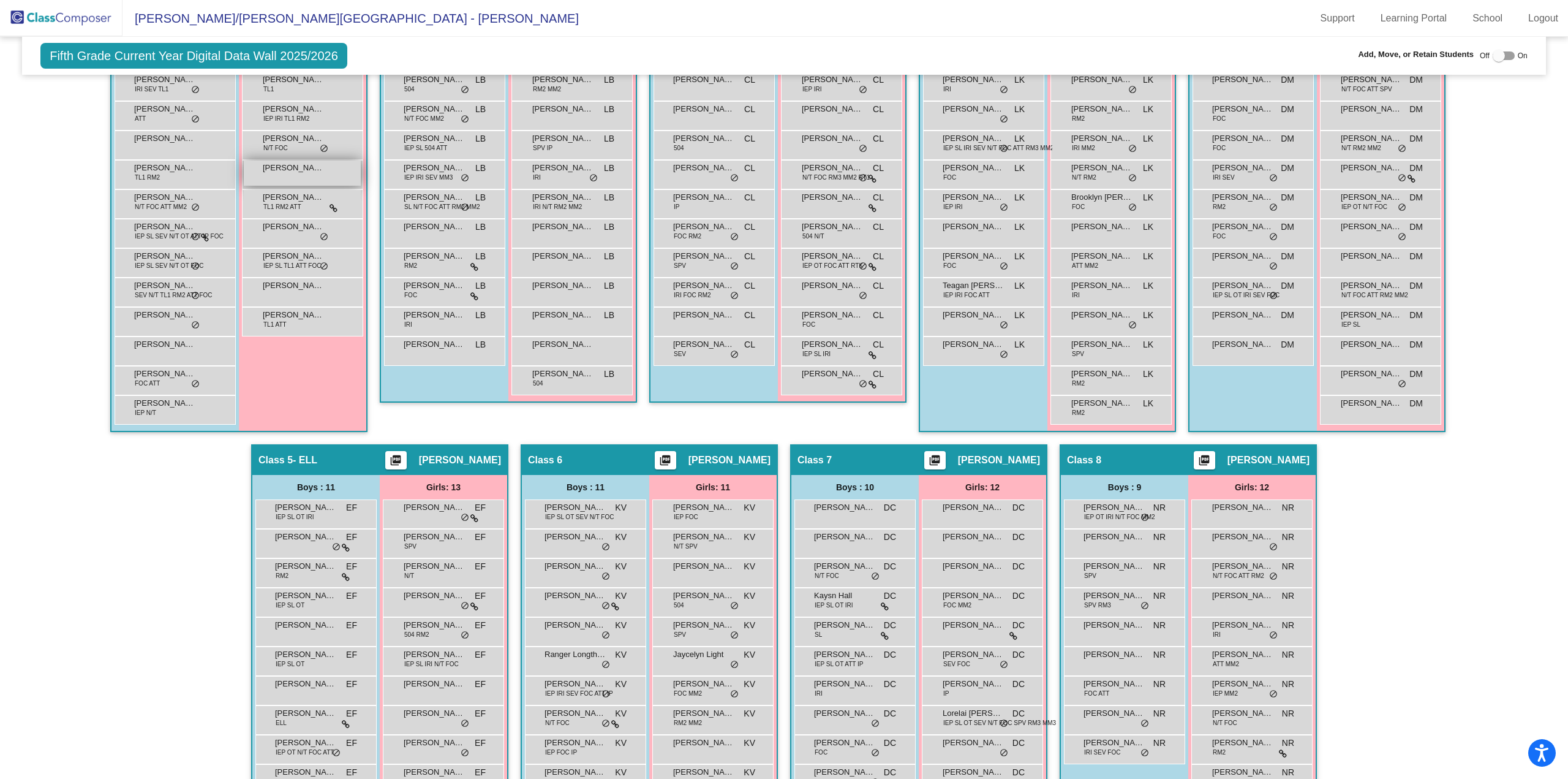
scroll to position [279, 0]
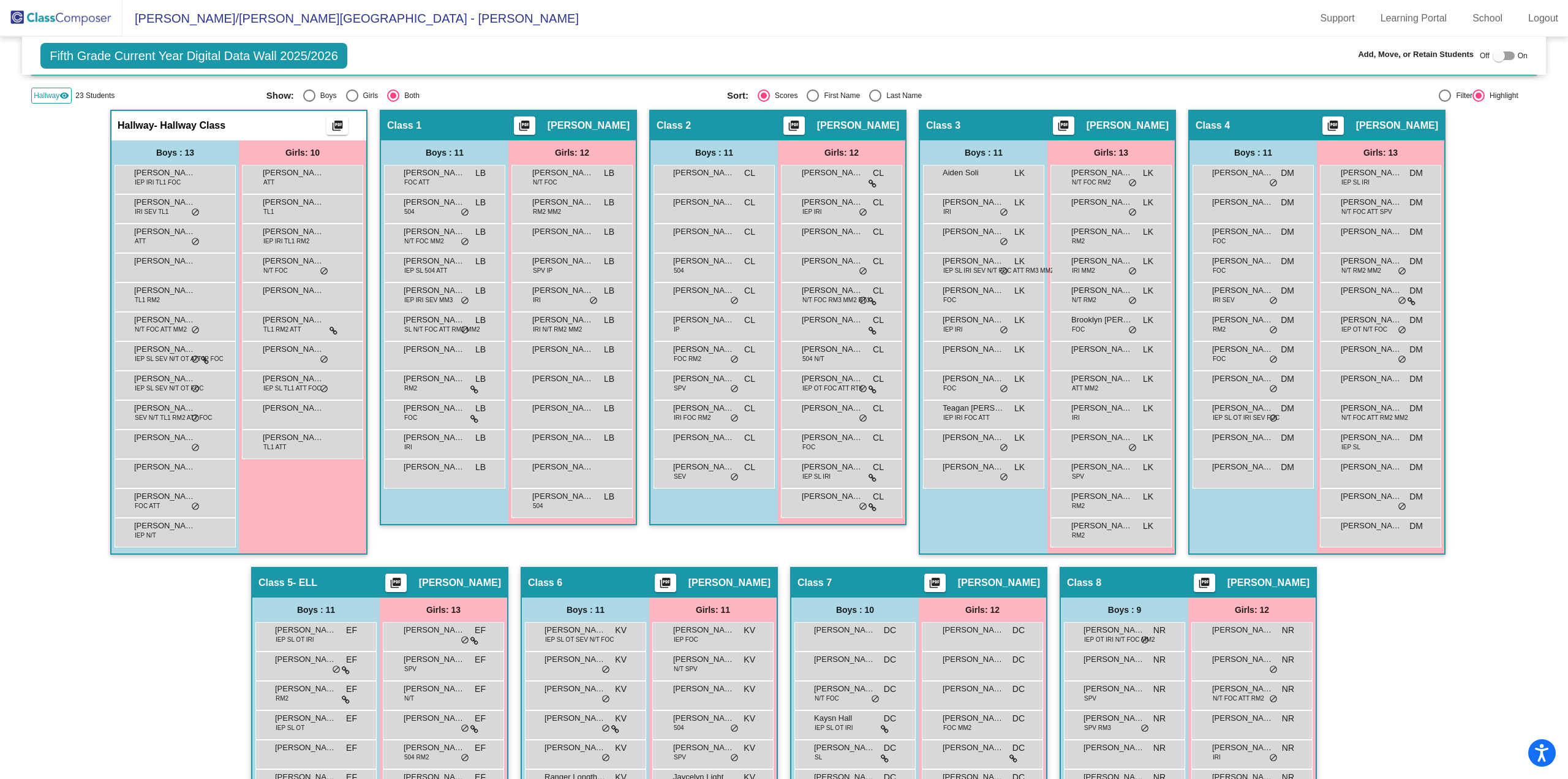
click at [1494, 55] on div at bounding box center [1499, 55] width 13 height 13
checkbox input "true"
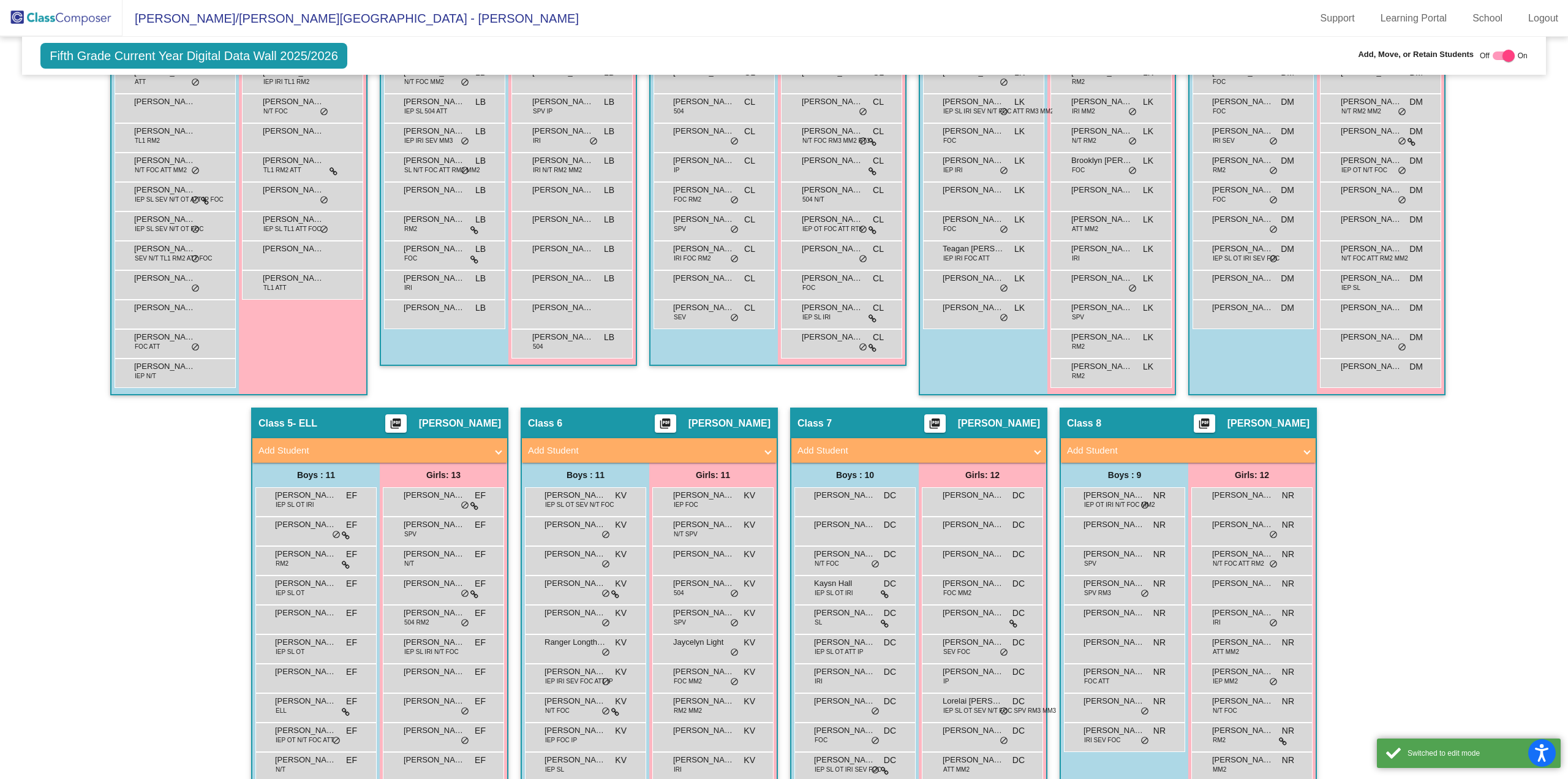
scroll to position [573, 0]
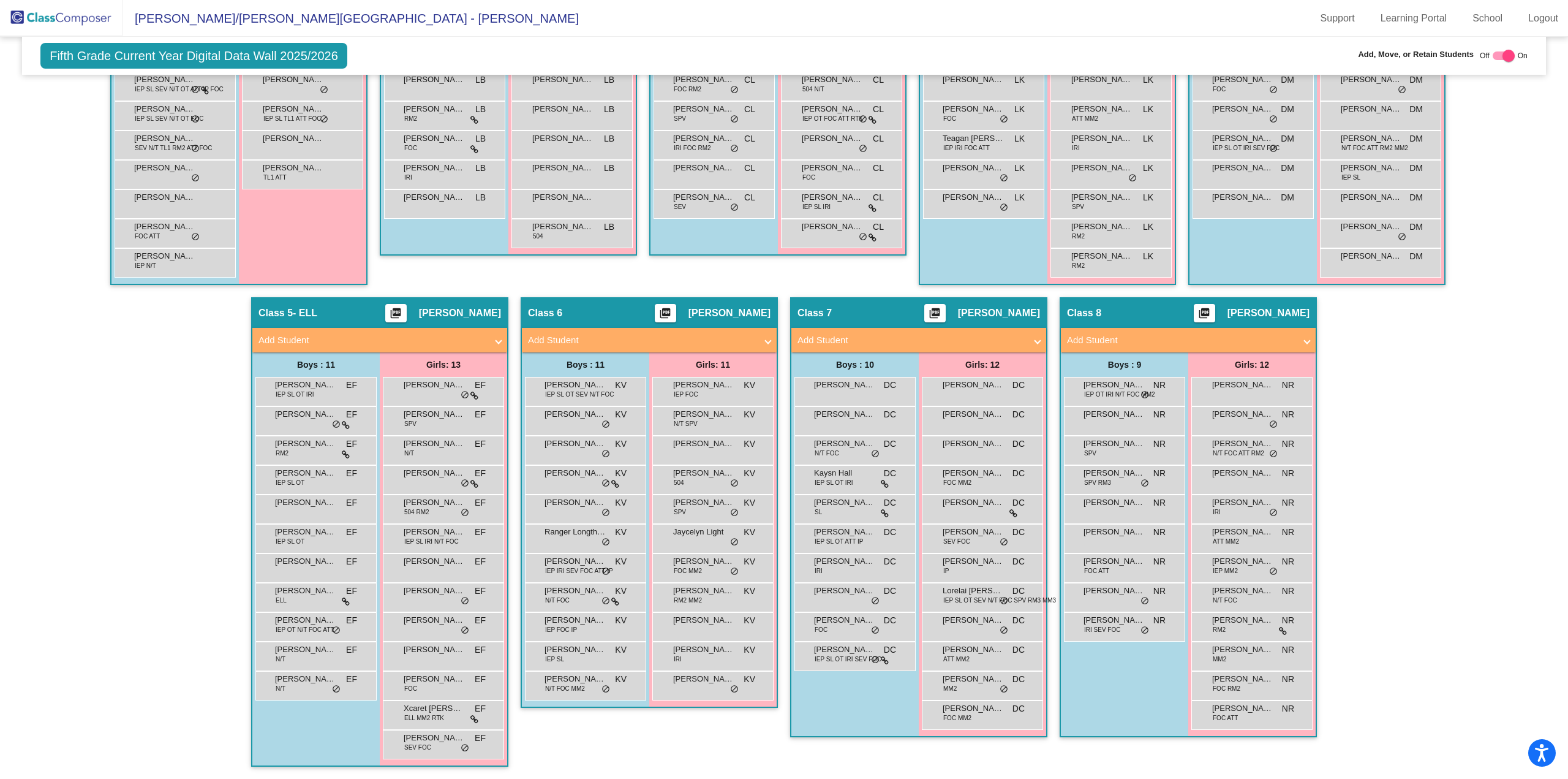
click at [1160, 341] on mat-panel-title "Add Student" at bounding box center [1181, 340] width 227 height 14
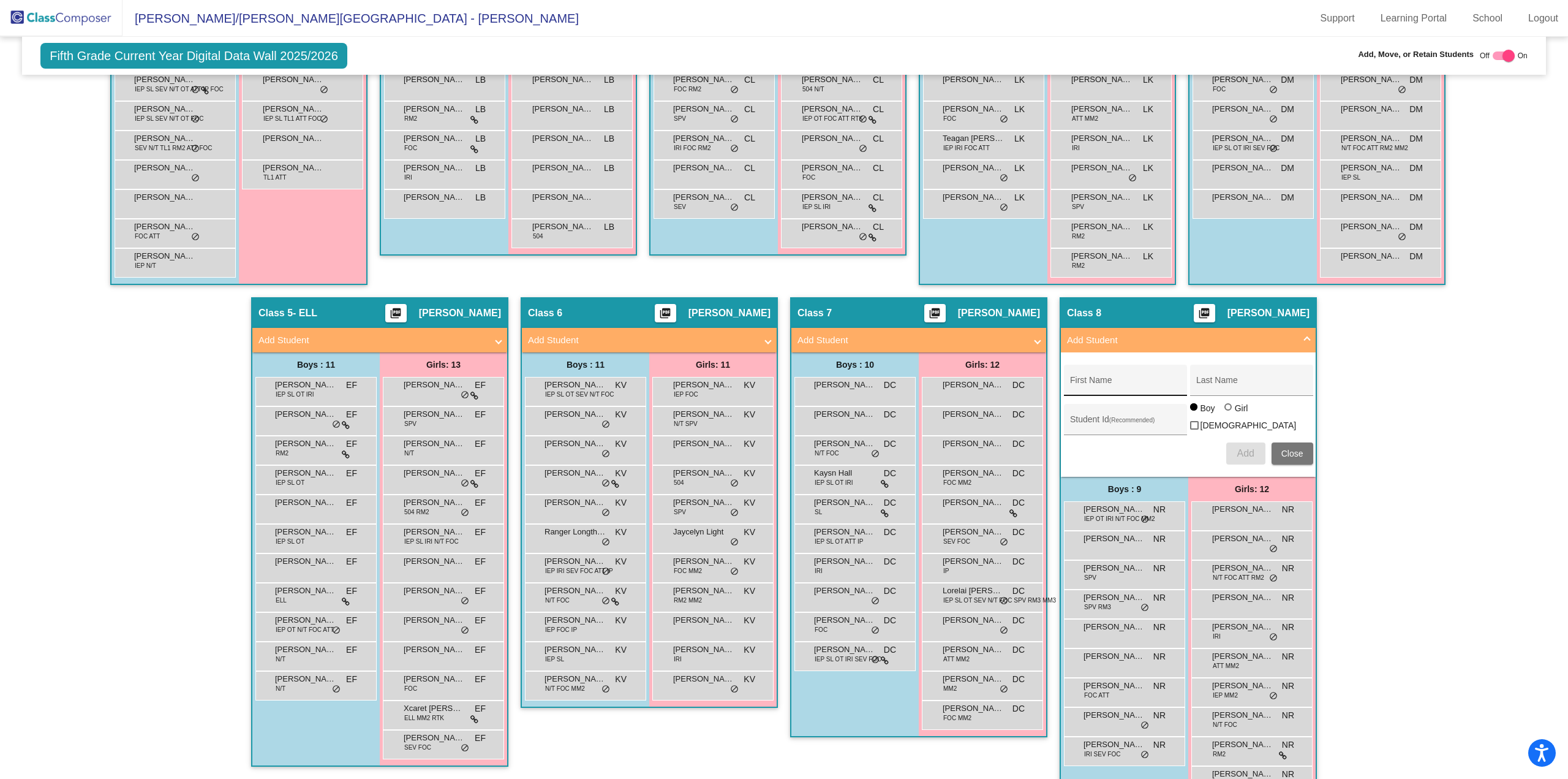
click at [1116, 378] on div "First Name" at bounding box center [1125, 384] width 110 height 25
type input "Mia"
click at [1202, 379] on div "Last Name" at bounding box center [1251, 384] width 110 height 25
type input "N"
type input "[PERSON_NAME]"
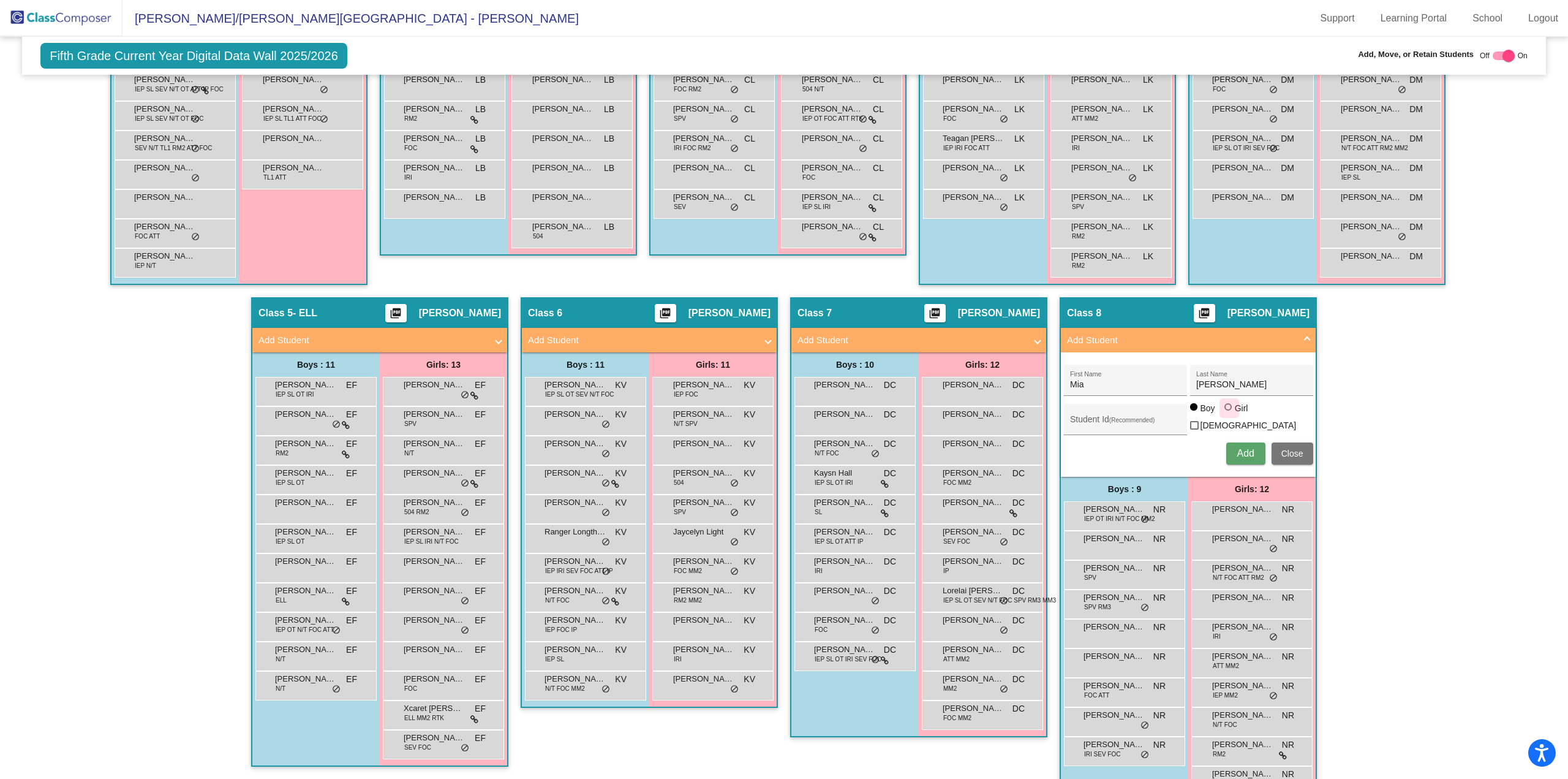
click at [1225, 411] on div at bounding box center [1229, 407] width 8 height 8
click at [1229, 413] on input "Girl" at bounding box center [1229, 413] width 1 height 1
radio input "true"
click at [1247, 453] on span "Add" at bounding box center [1245, 453] width 17 height 11
click at [1271, 339] on mat-panel-title "Add Student" at bounding box center [1181, 340] width 227 height 14
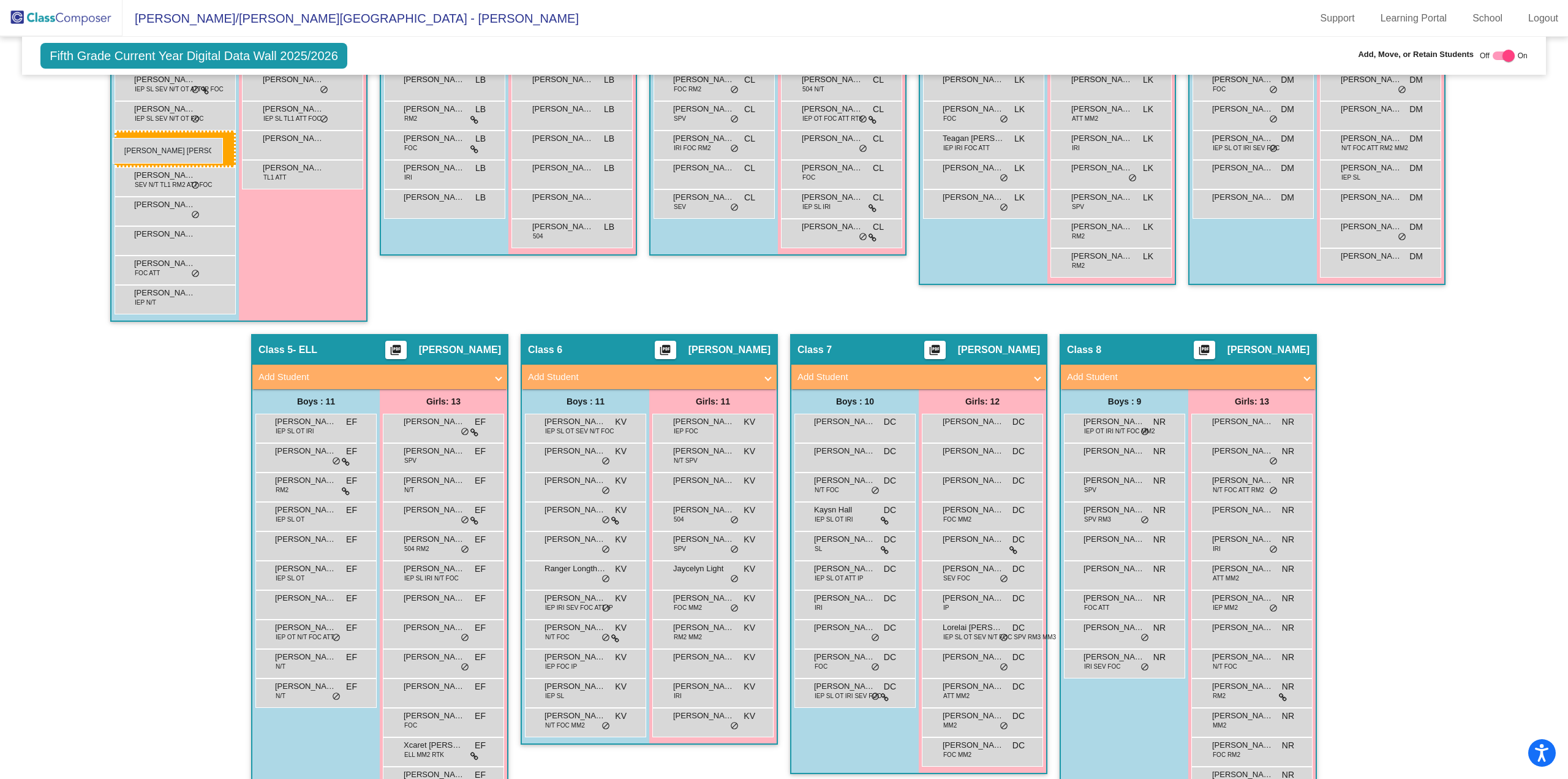
drag, startPoint x: 304, startPoint y: 599, endPoint x: 113, endPoint y: 138, distance: 499.0
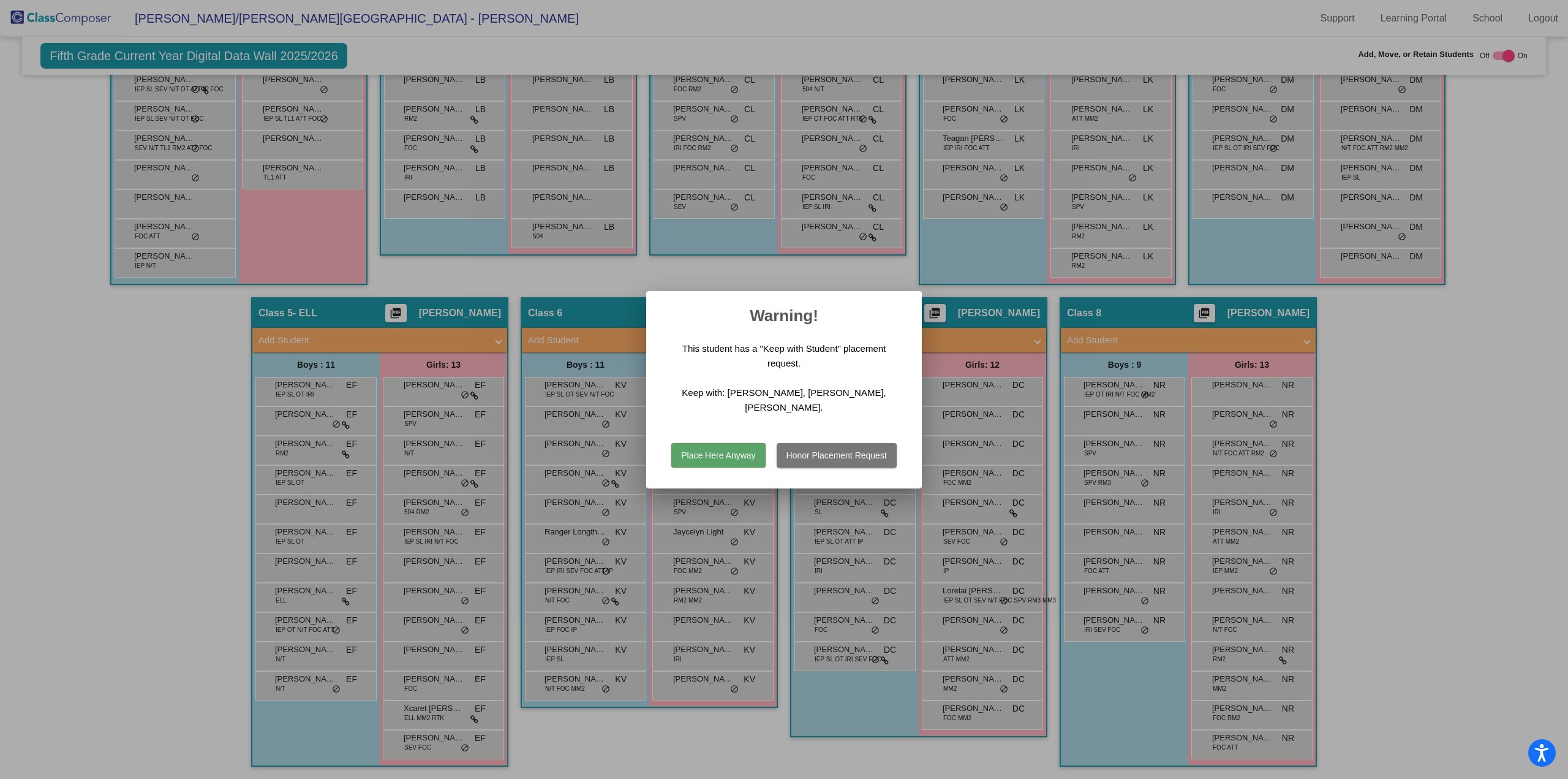
click at [704, 460] on button "Place Here Anyway" at bounding box center [718, 455] width 93 height 24
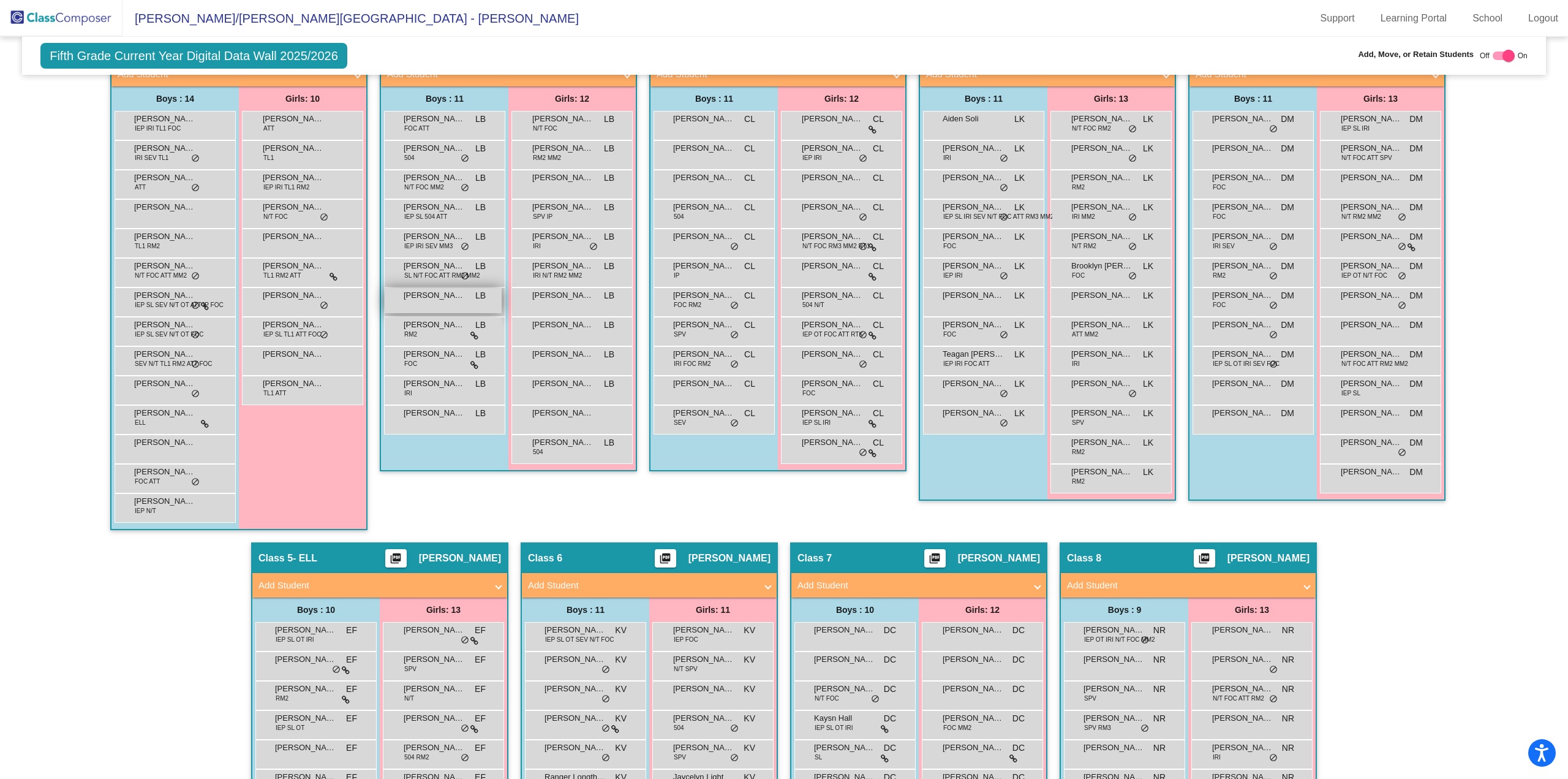
scroll to position [295, 0]
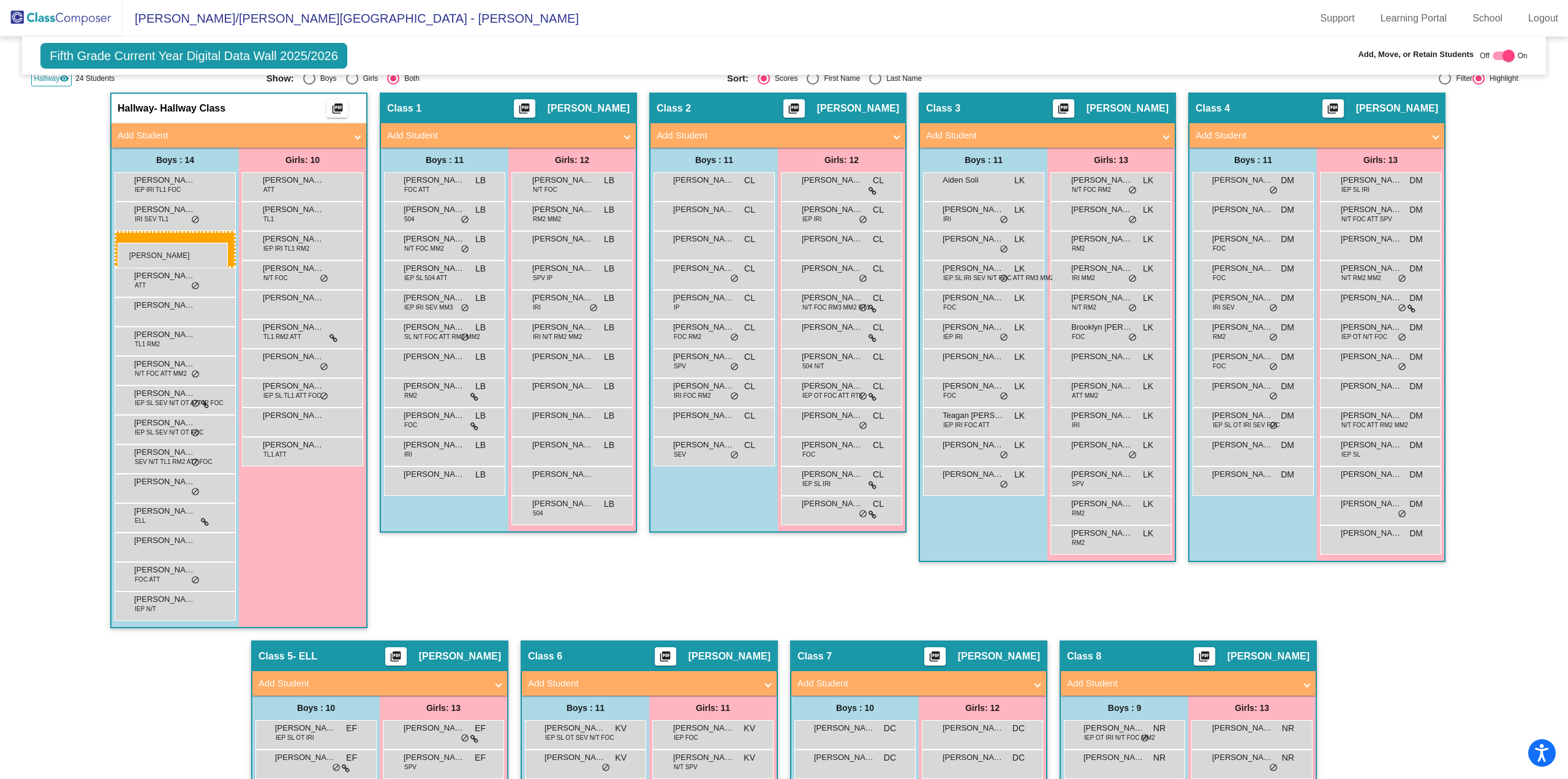
drag, startPoint x: 689, startPoint y: 272, endPoint x: 118, endPoint y: 243, distance: 571.7
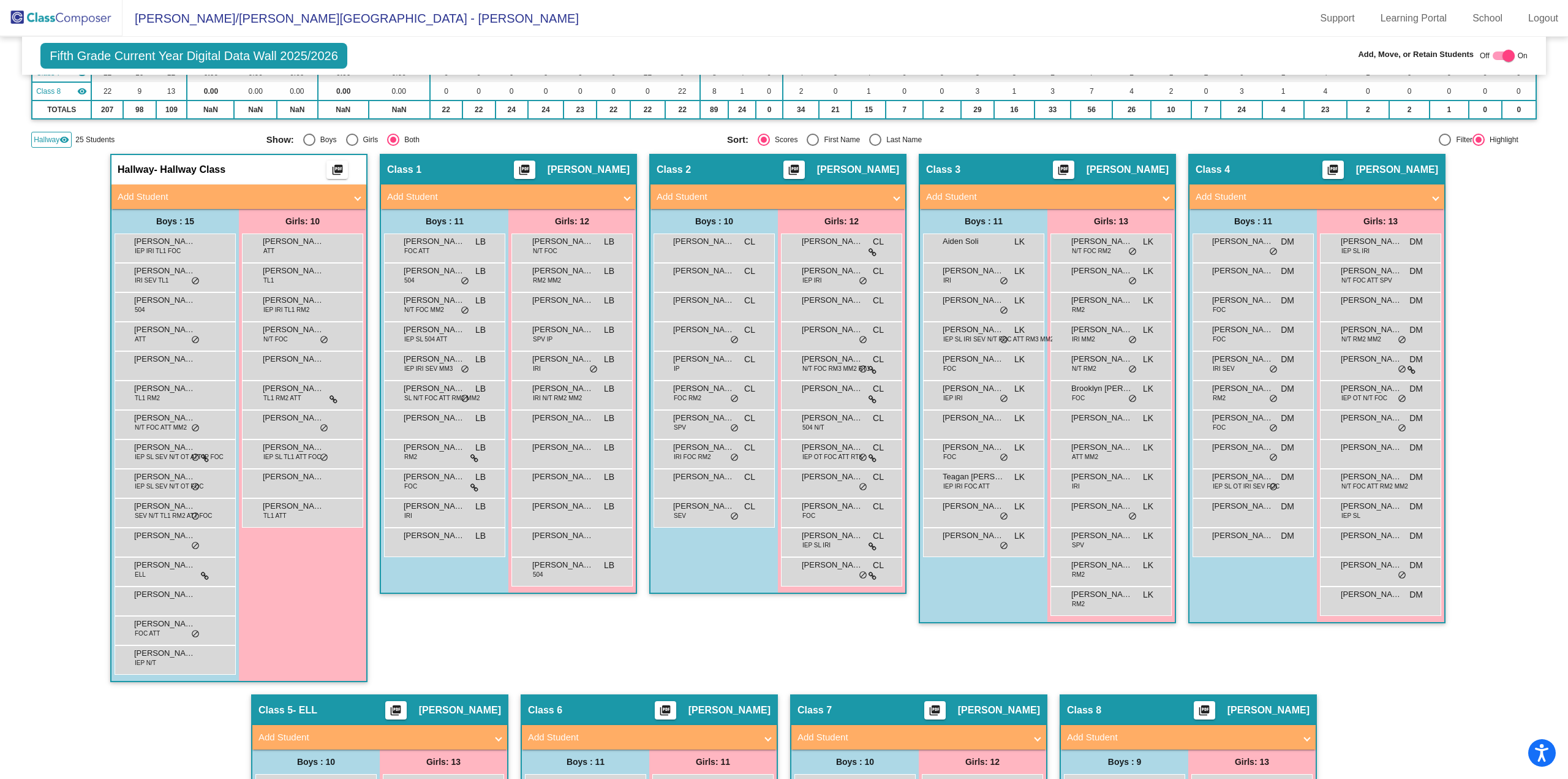
scroll to position [173, 0]
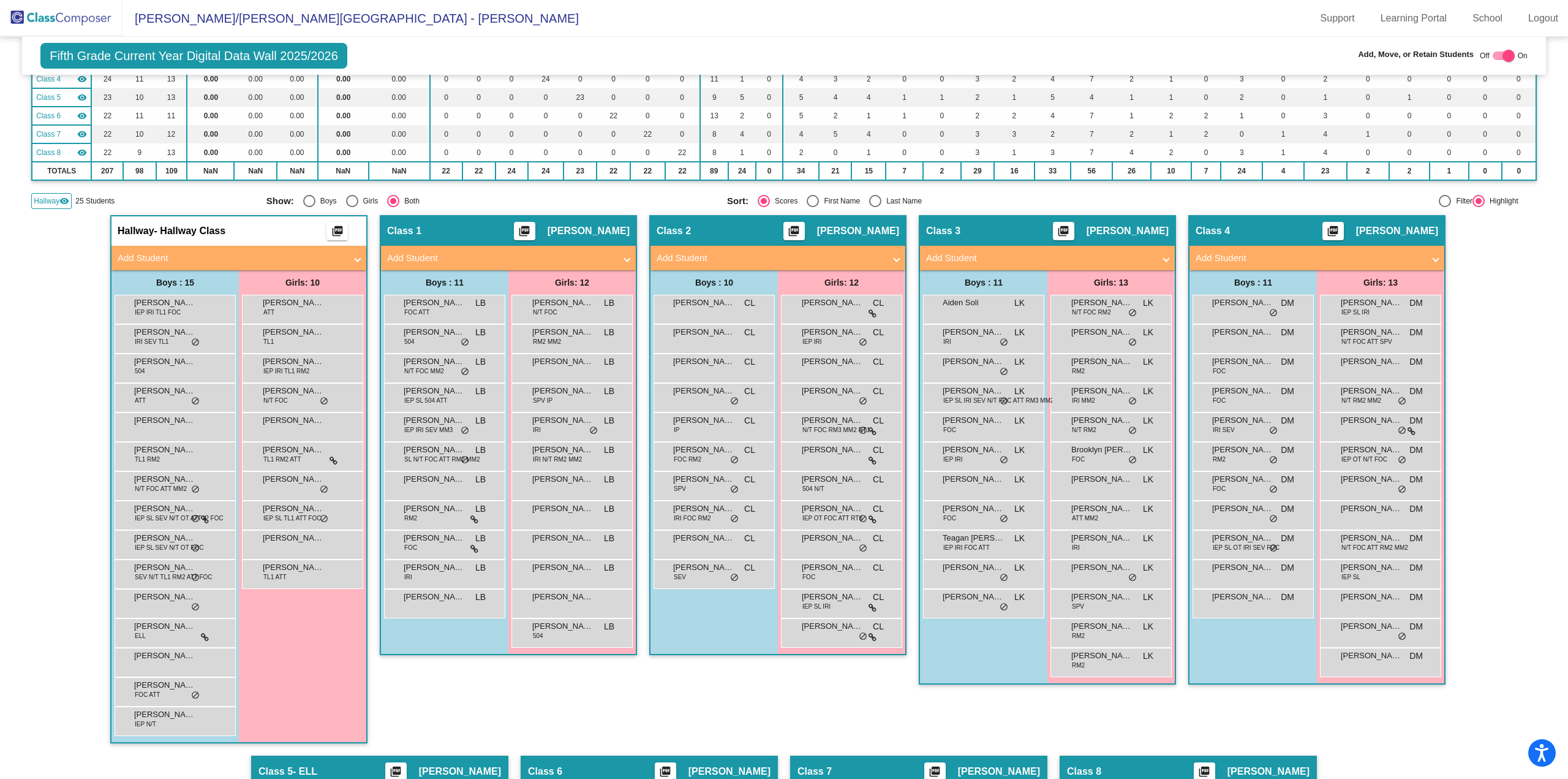
click at [1509, 55] on div at bounding box center [1508, 55] width 13 height 13
checkbox input "false"
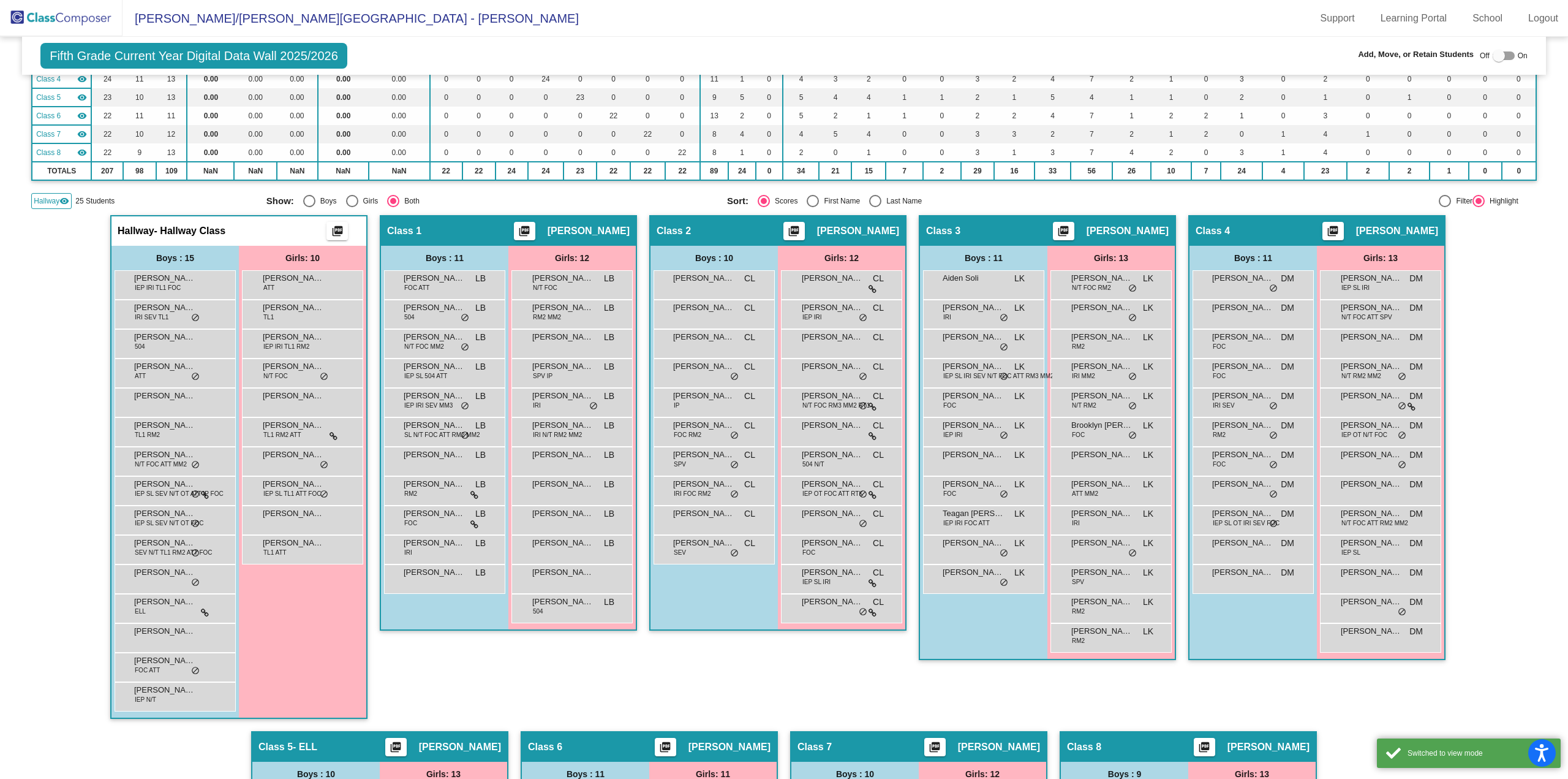
scroll to position [50, 0]
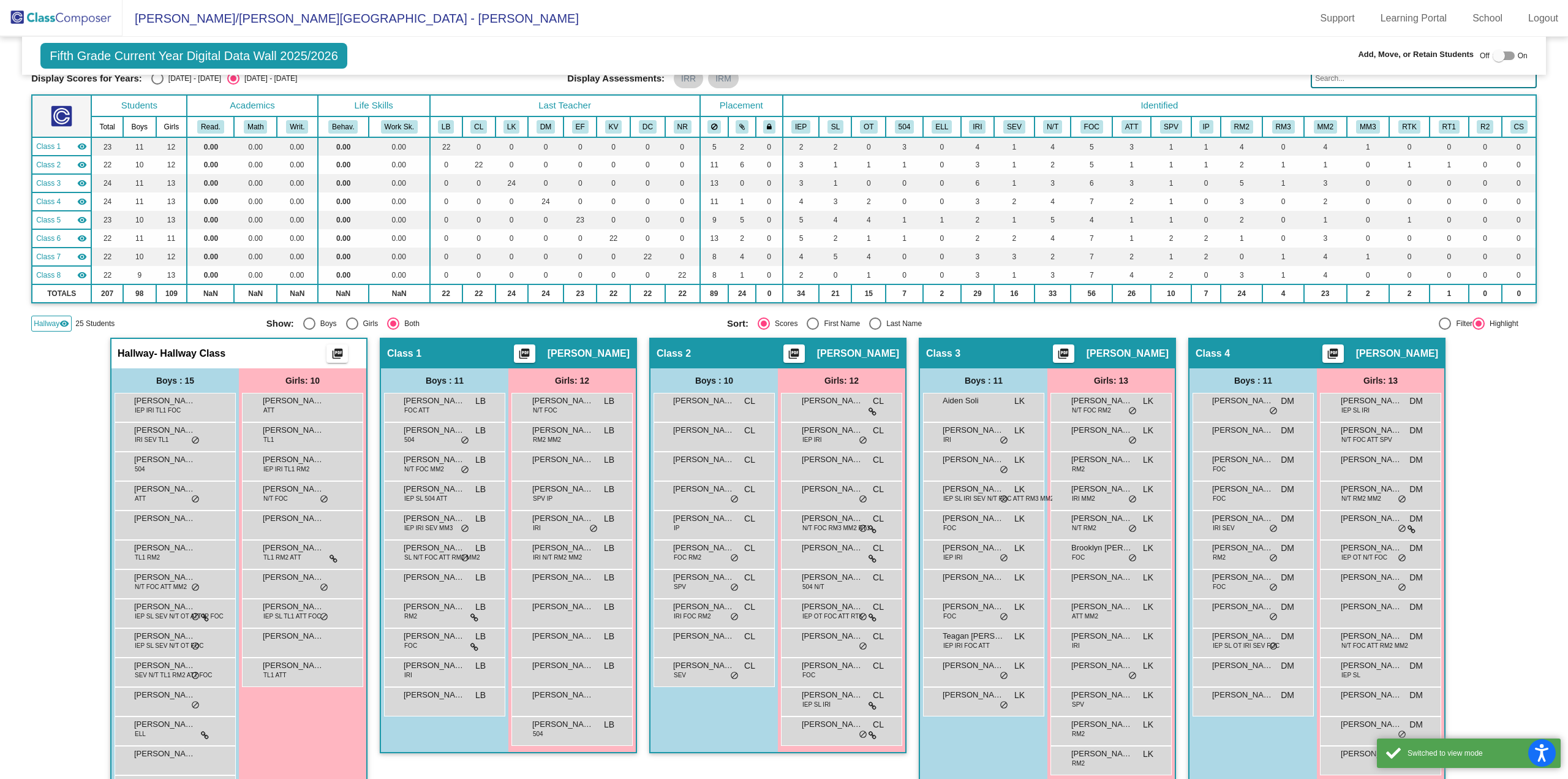
click at [90, 14] on img at bounding box center [61, 18] width 122 height 37
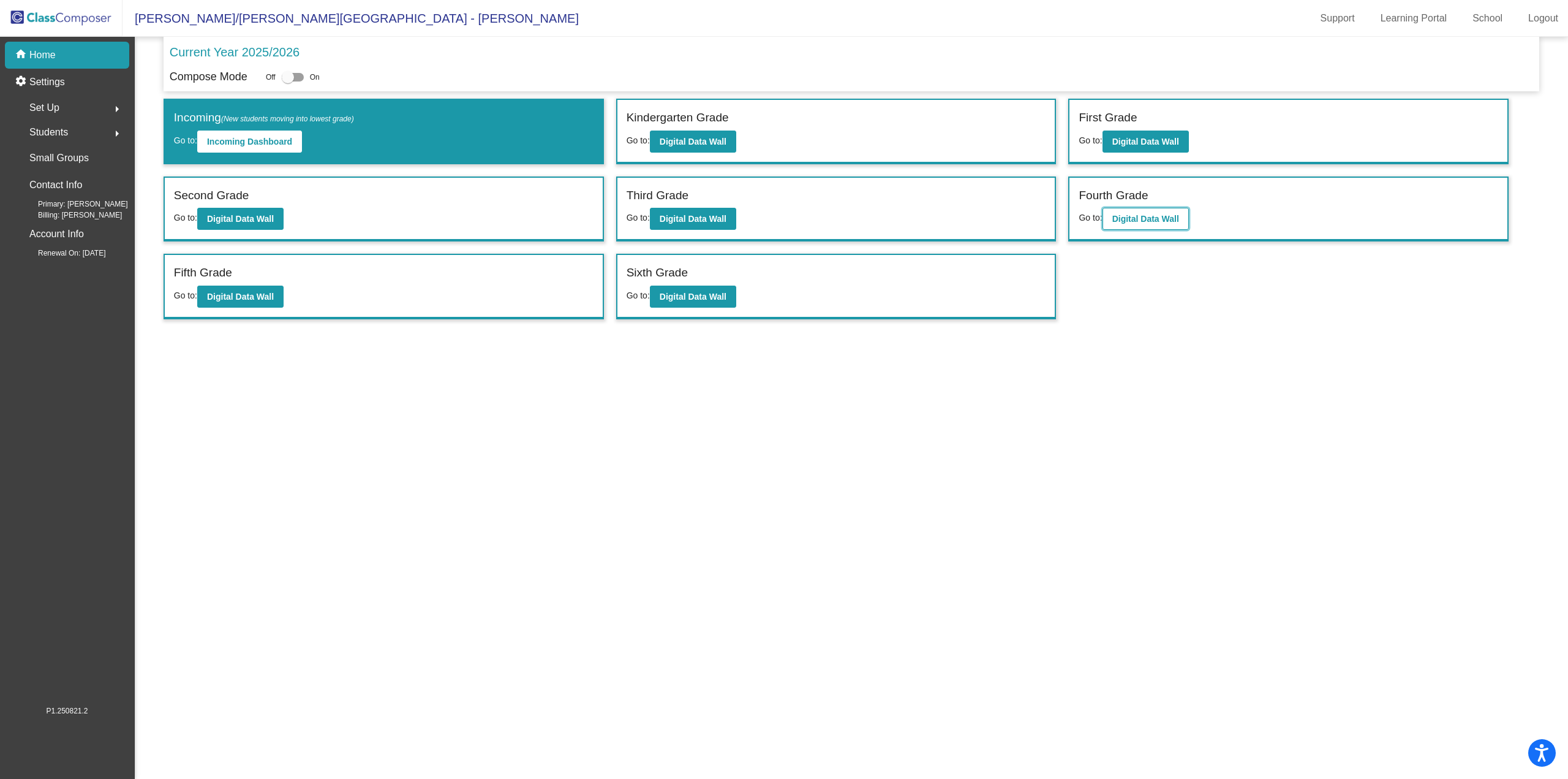
click at [1134, 216] on b "Digital Data Wall" at bounding box center [1145, 219] width 66 height 10
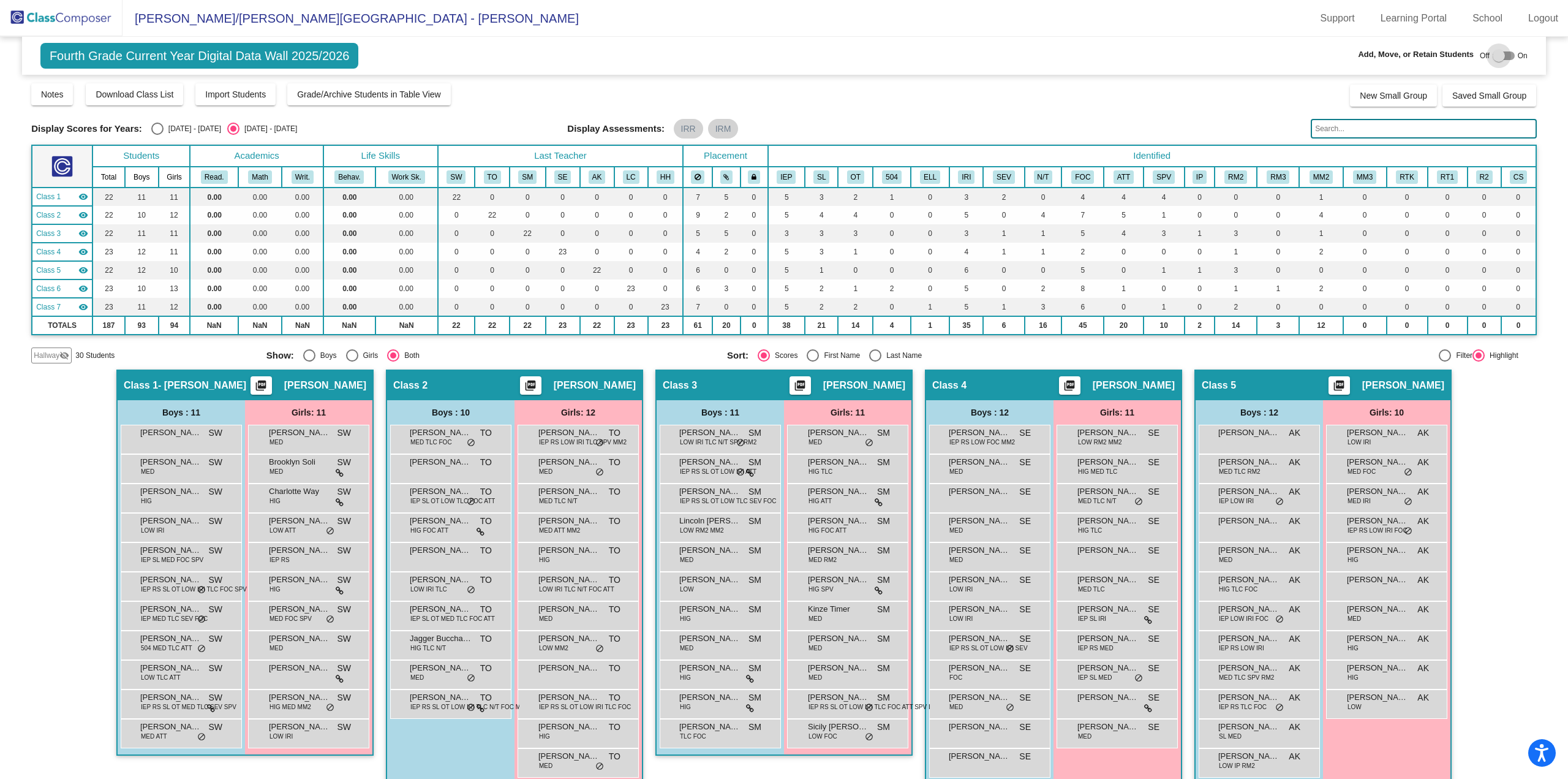
click at [1496, 51] on div at bounding box center [1499, 55] width 13 height 13
checkbox input "true"
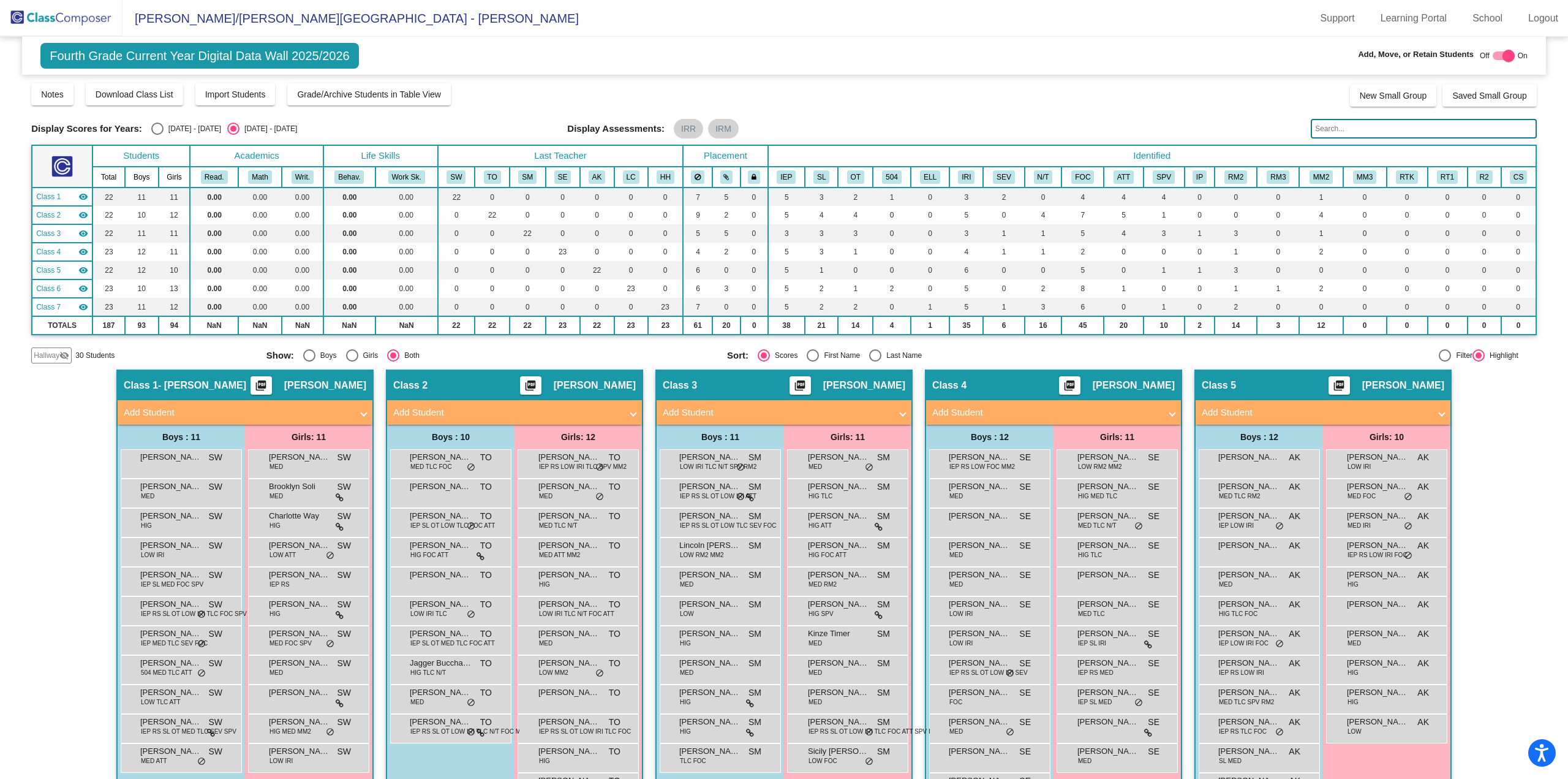
click at [59, 353] on span "Hallway" at bounding box center [46, 355] width 26 height 11
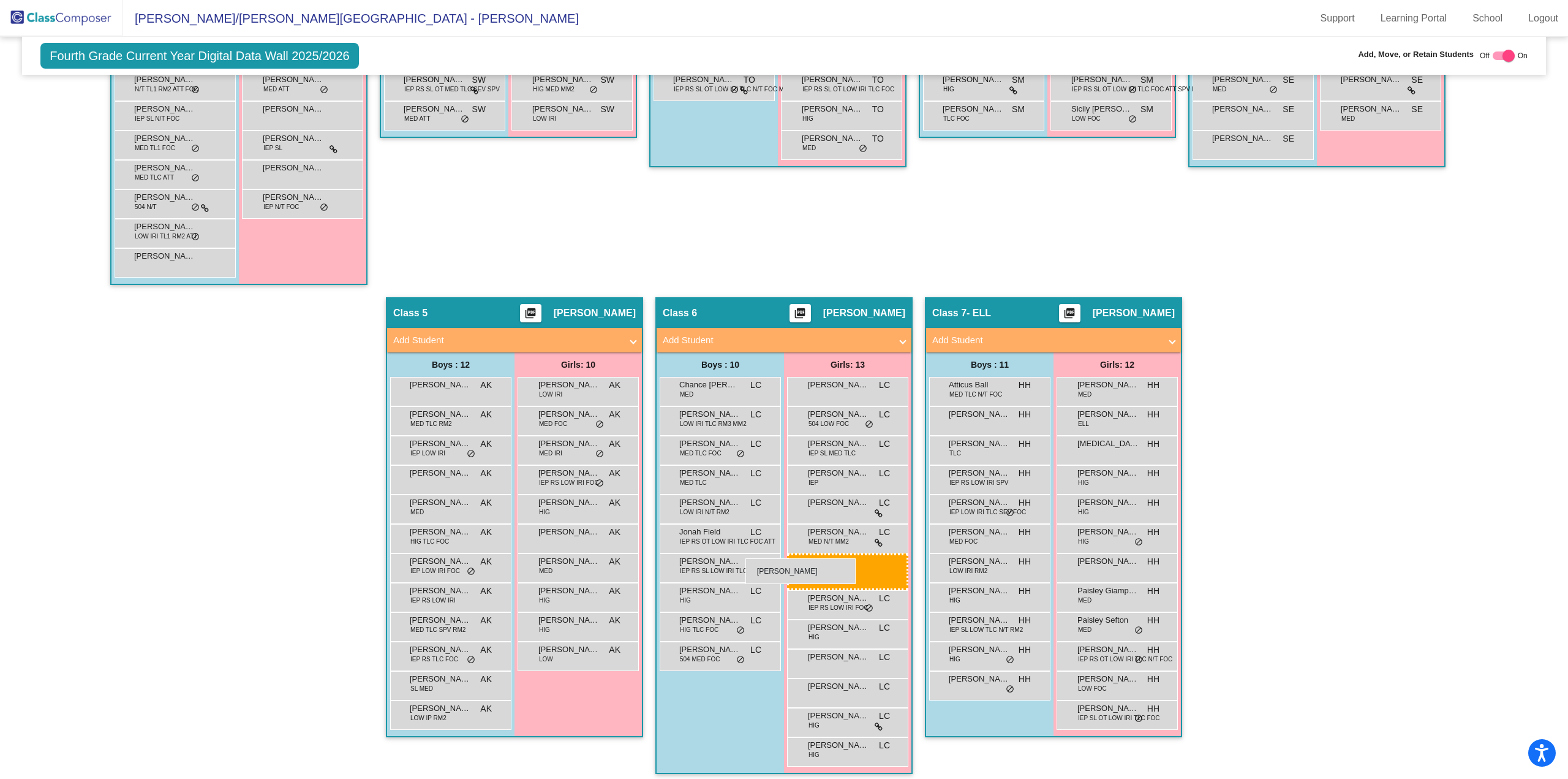
scroll to position [613, 0]
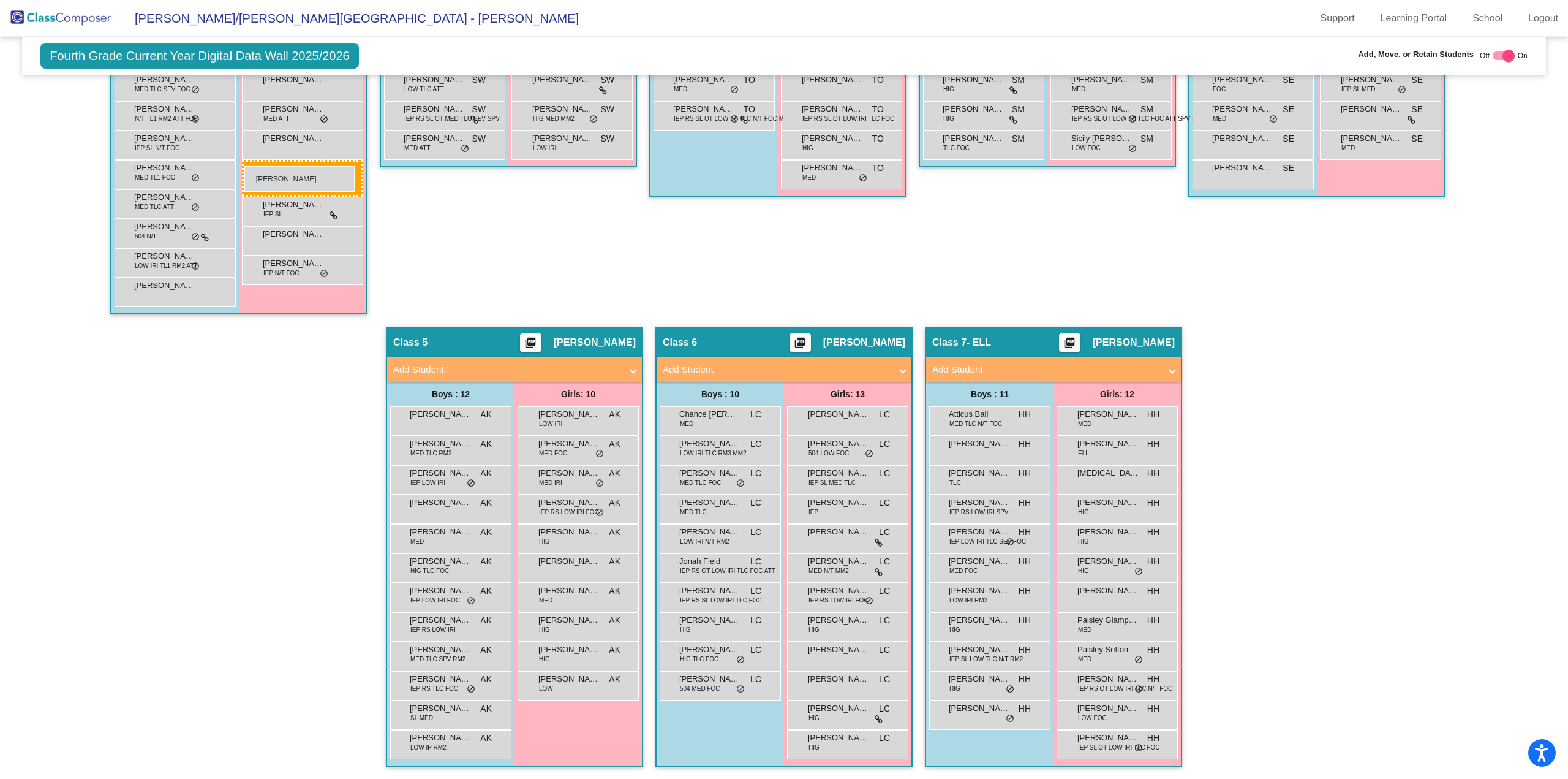
drag, startPoint x: 831, startPoint y: 598, endPoint x: 245, endPoint y: 166, distance: 728.0
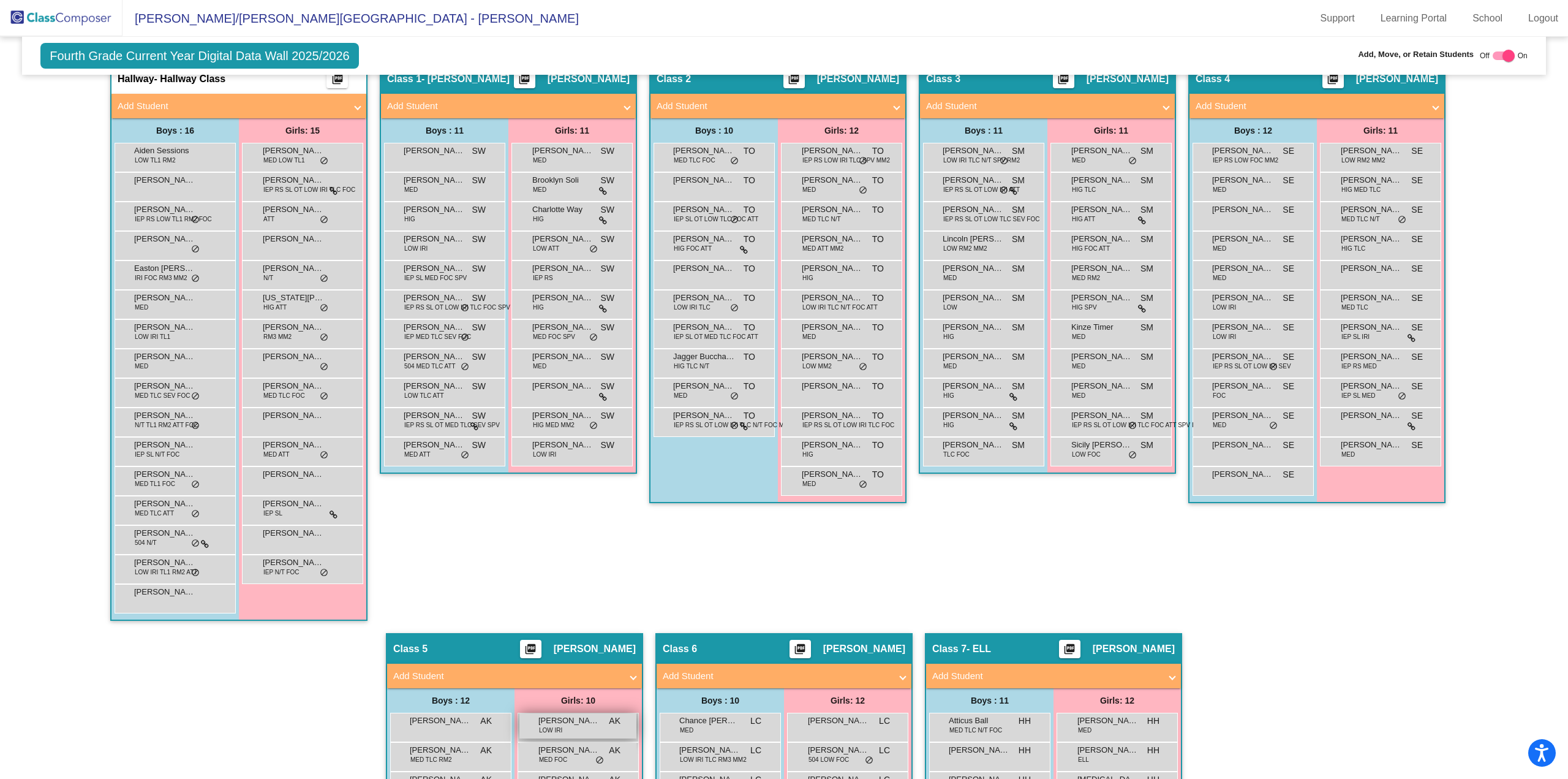
scroll to position [184, 0]
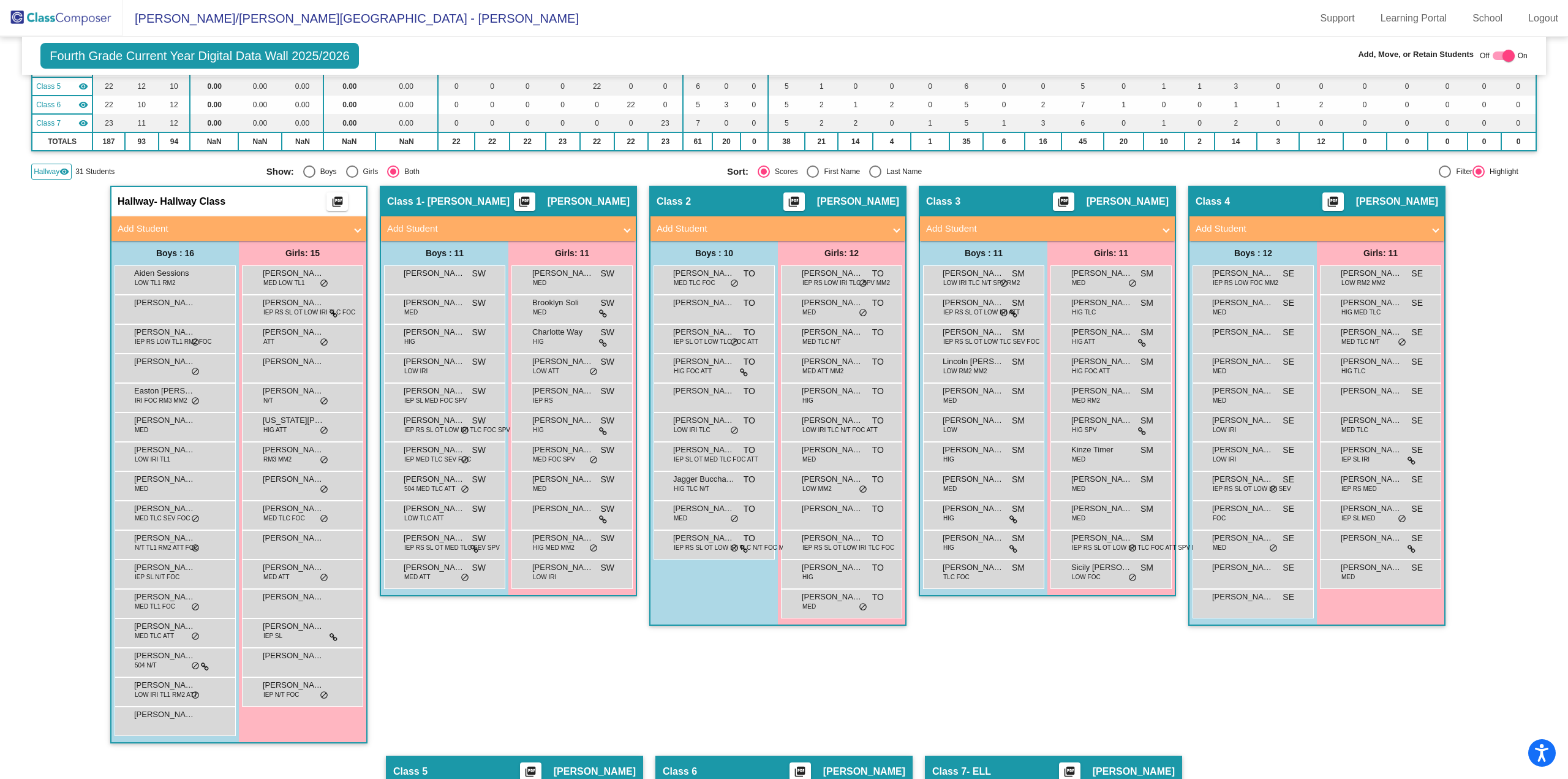
click at [70, 23] on img at bounding box center [61, 18] width 122 height 37
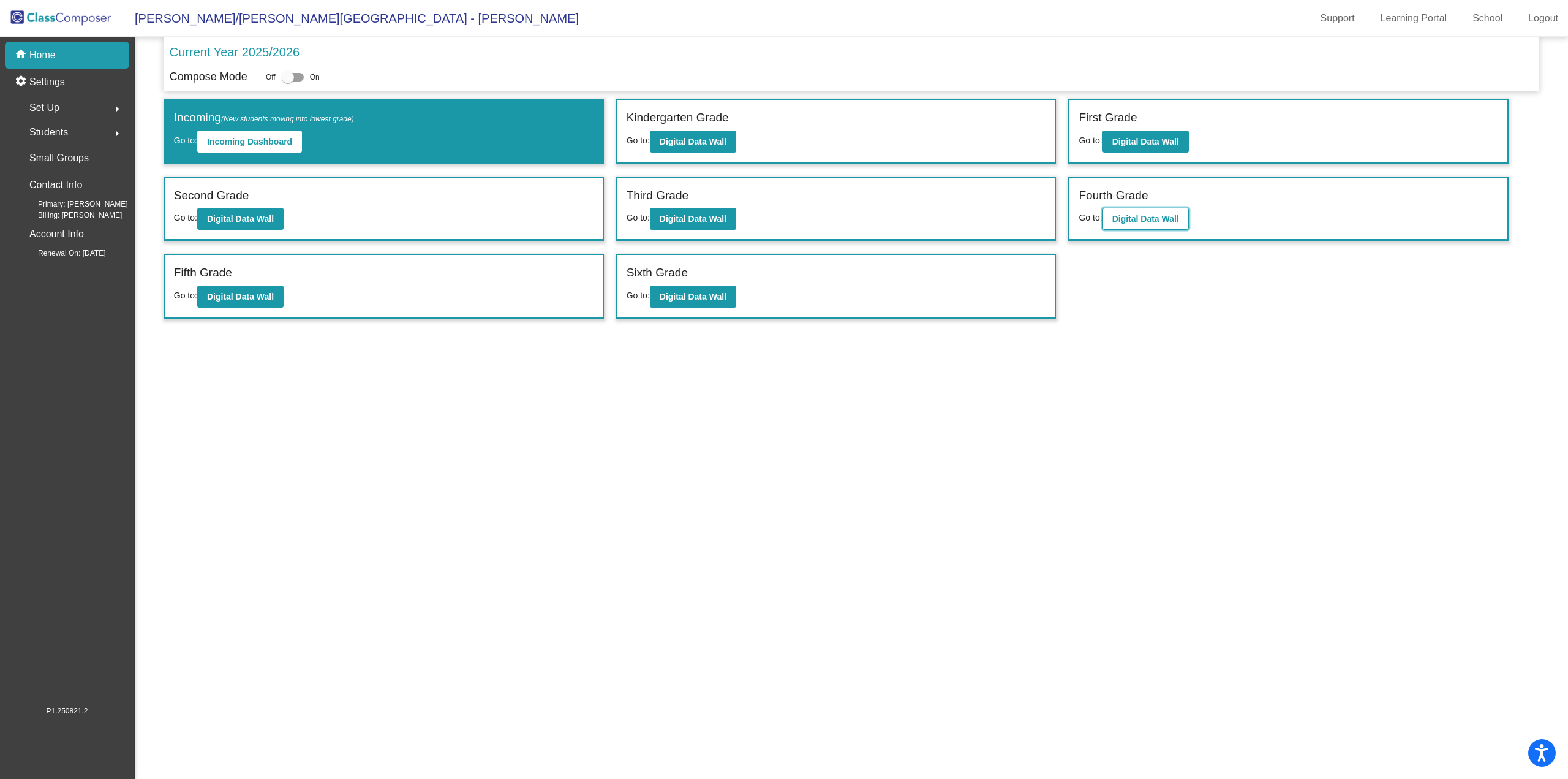
click at [1156, 217] on b "Digital Data Wall" at bounding box center [1145, 219] width 66 height 10
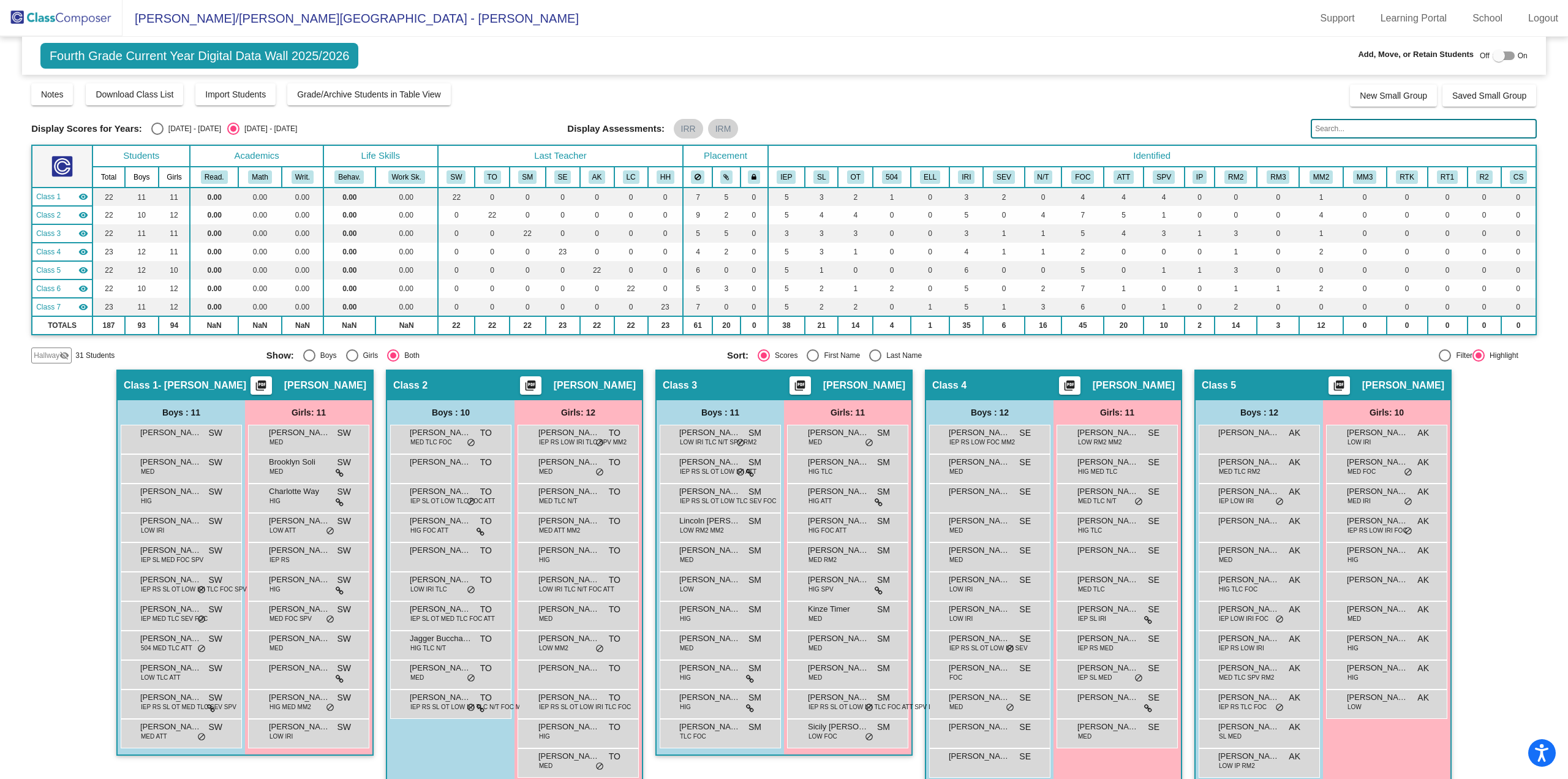
click at [65, 16] on img at bounding box center [61, 18] width 122 height 37
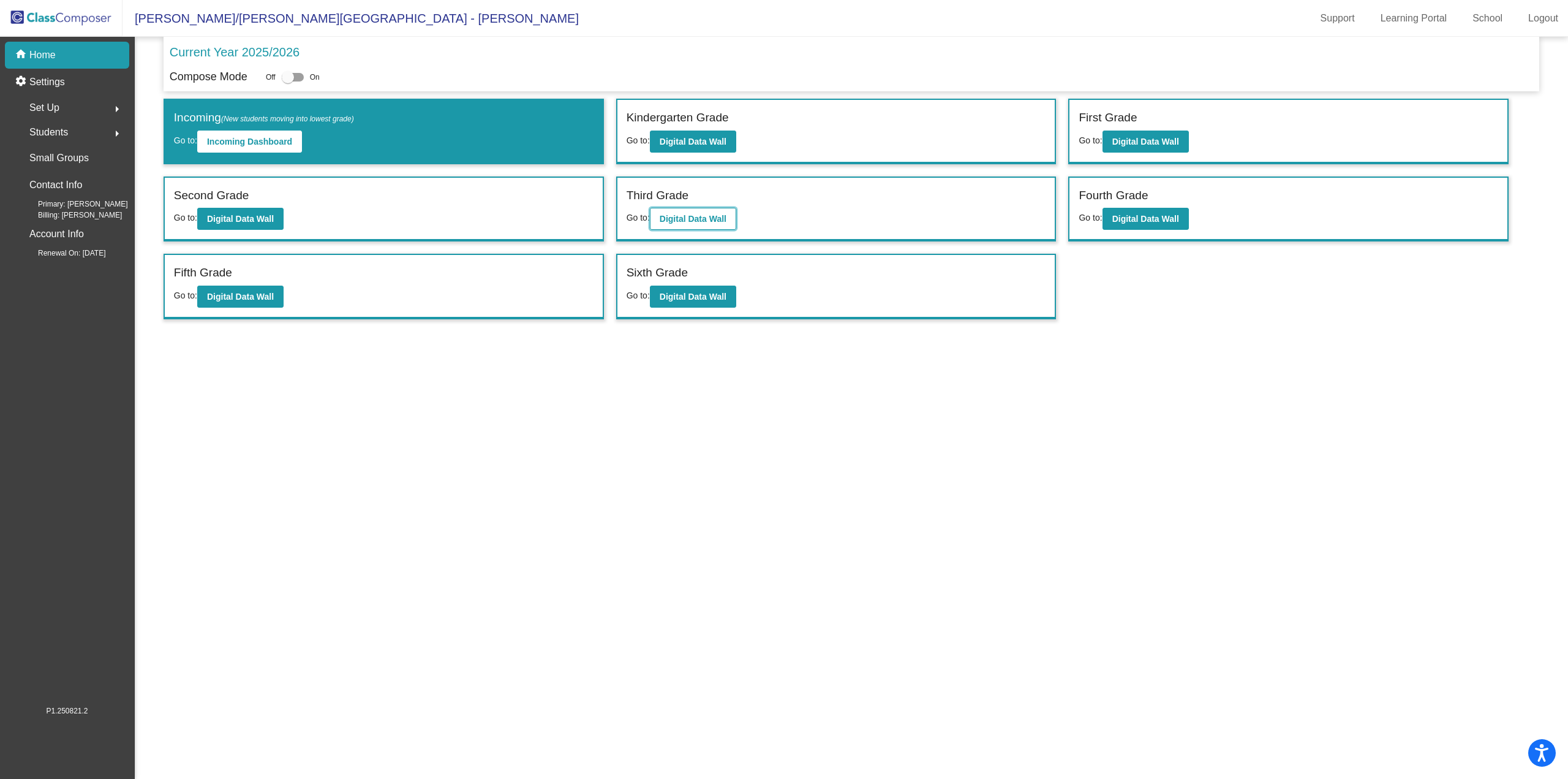
click at [701, 216] on b "Digital Data Wall" at bounding box center [693, 219] width 66 height 10
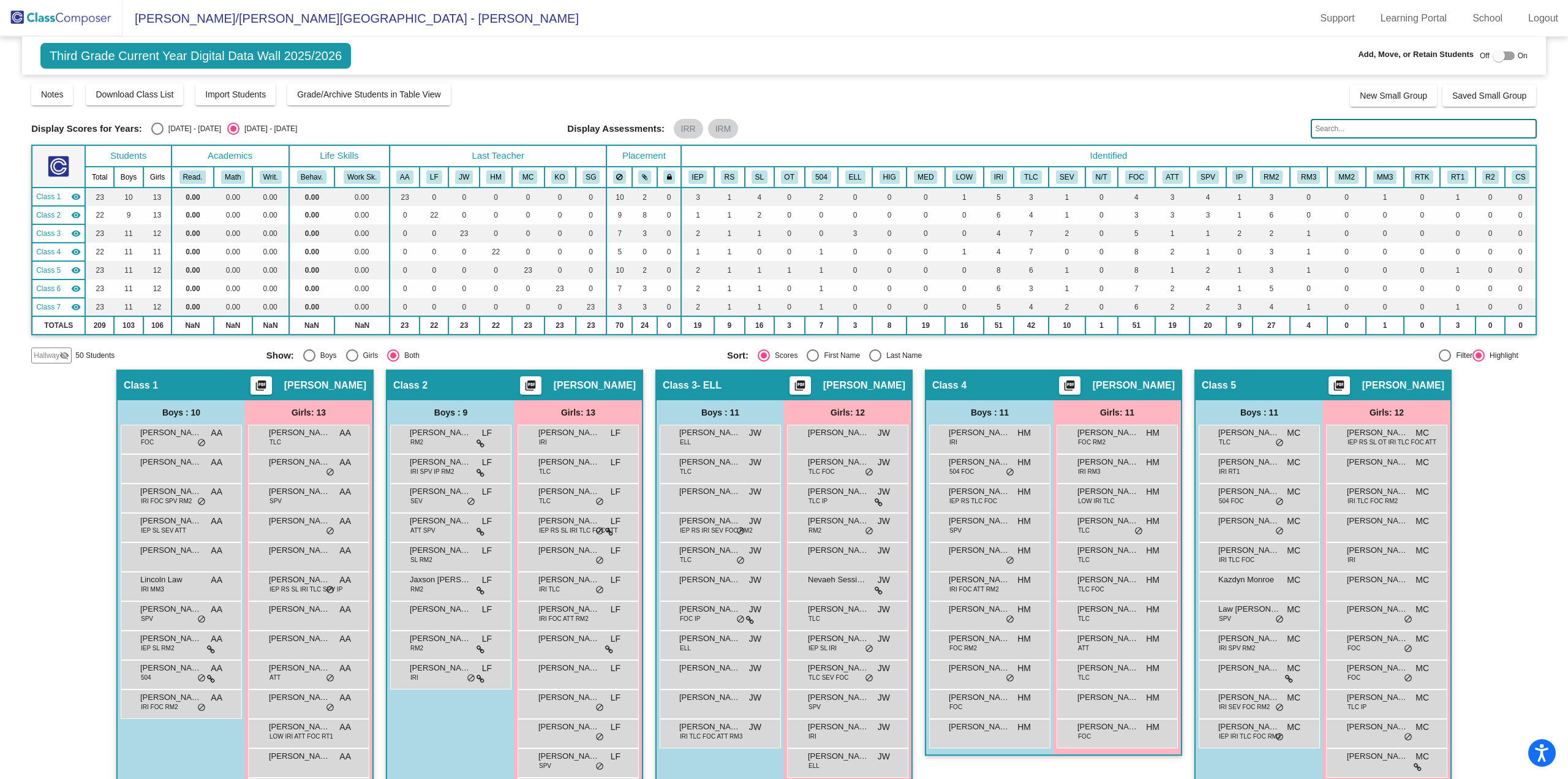
click at [1493, 60] on div at bounding box center [1499, 55] width 13 height 13
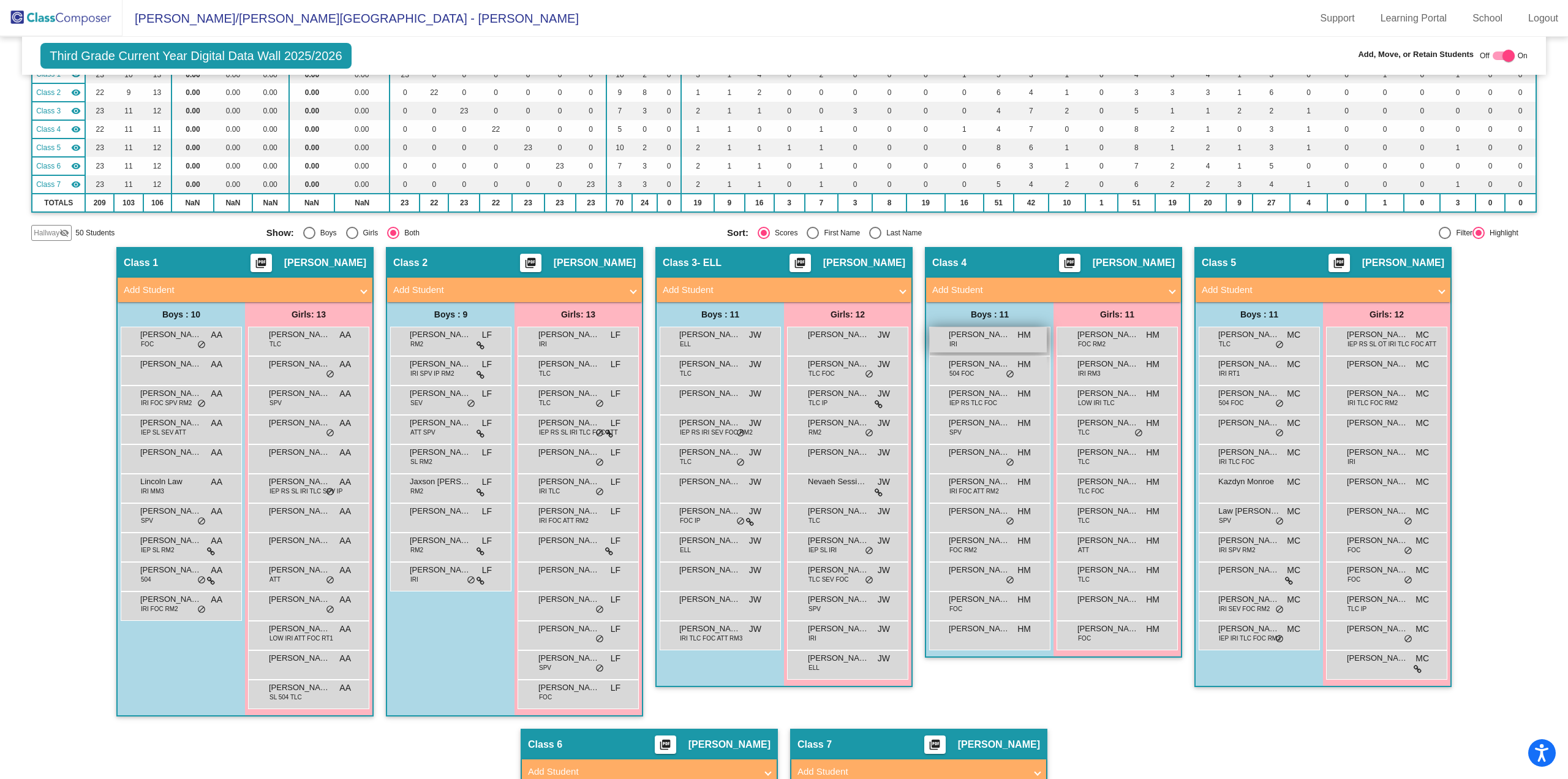
scroll to position [184, 0]
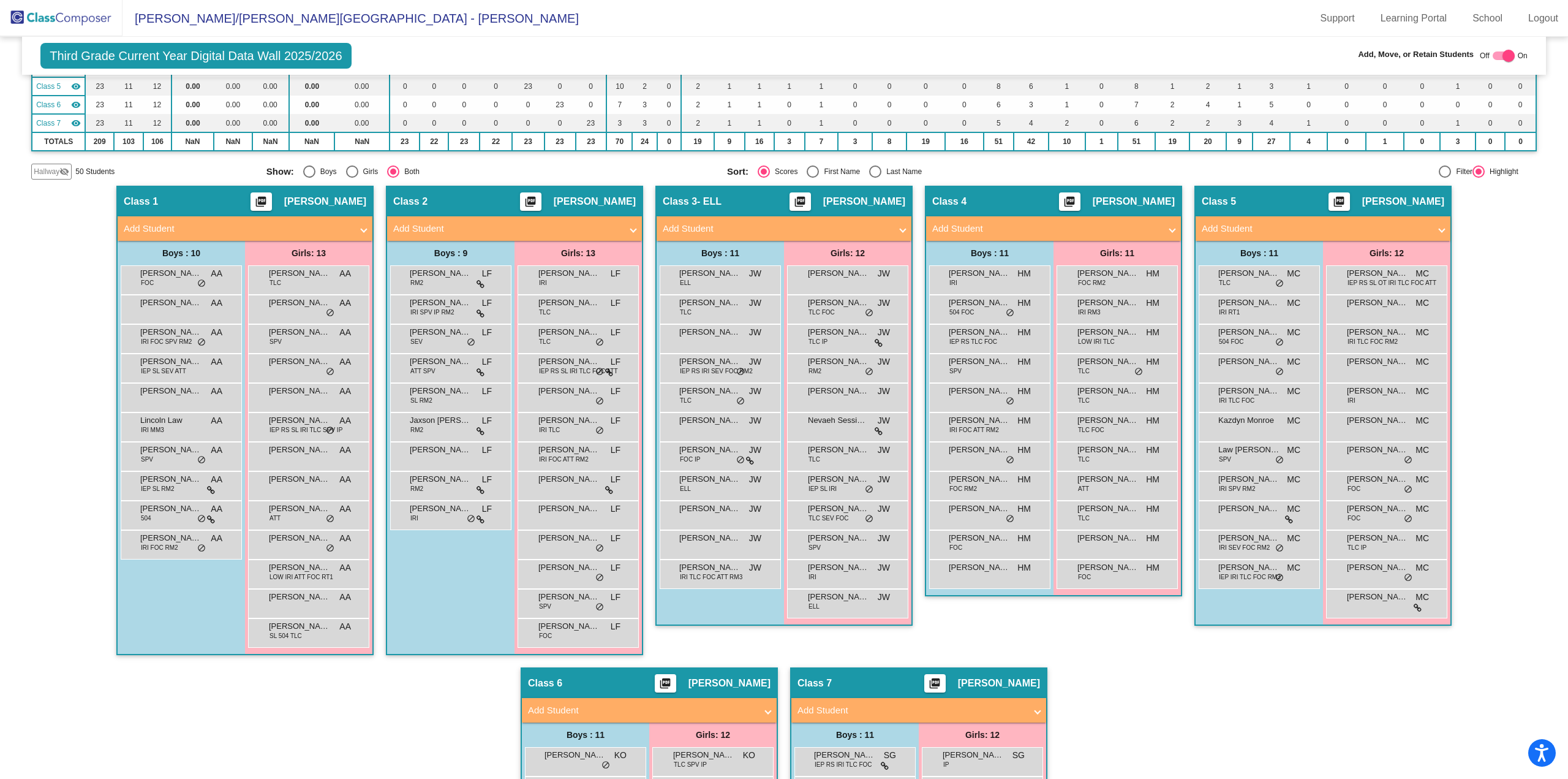
click at [45, 174] on span "Hallway" at bounding box center [46, 171] width 26 height 11
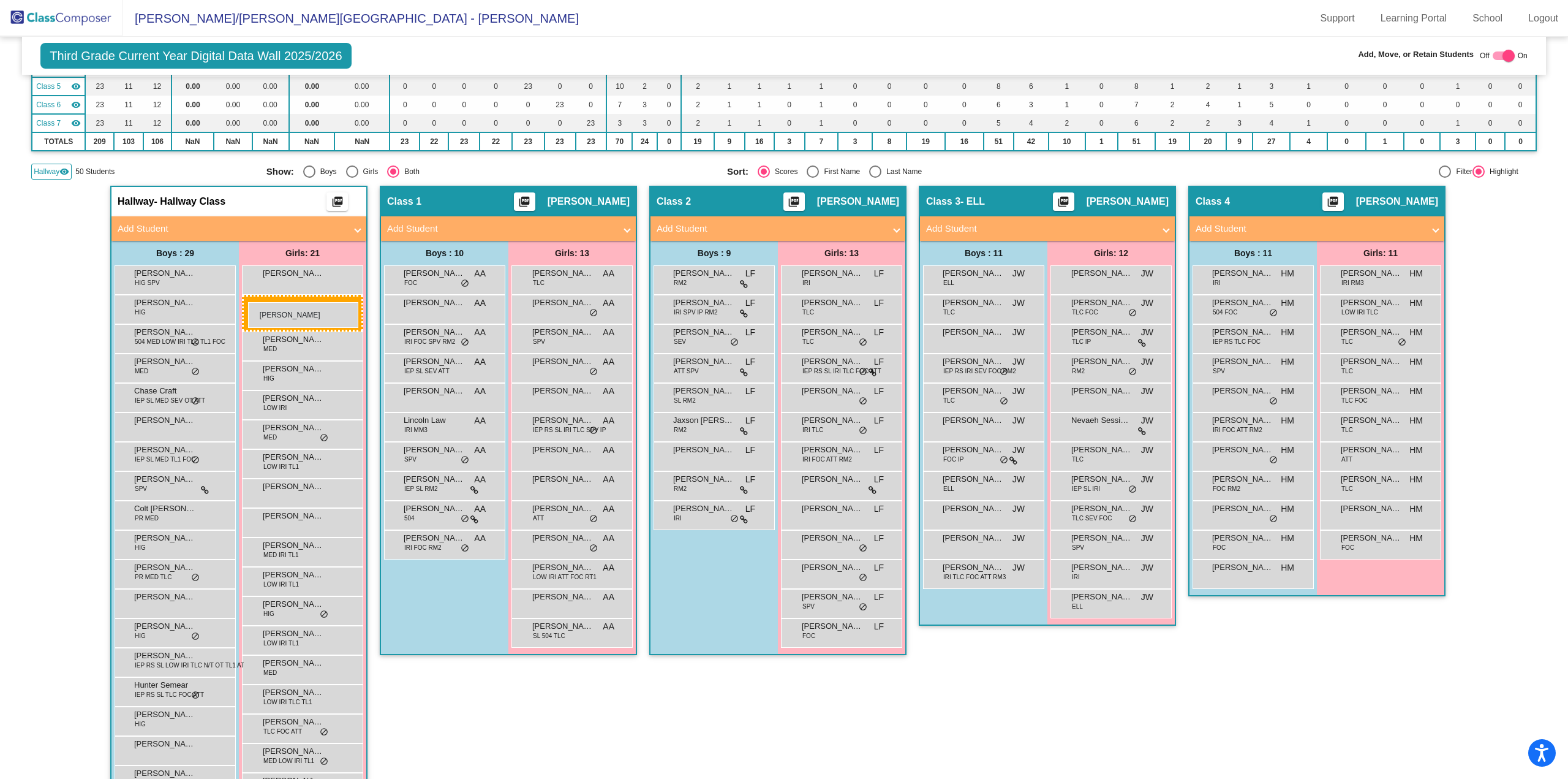
drag, startPoint x: 1378, startPoint y: 276, endPoint x: 248, endPoint y: 302, distance: 1130.3
click at [1507, 49] on div at bounding box center [1508, 55] width 13 height 13
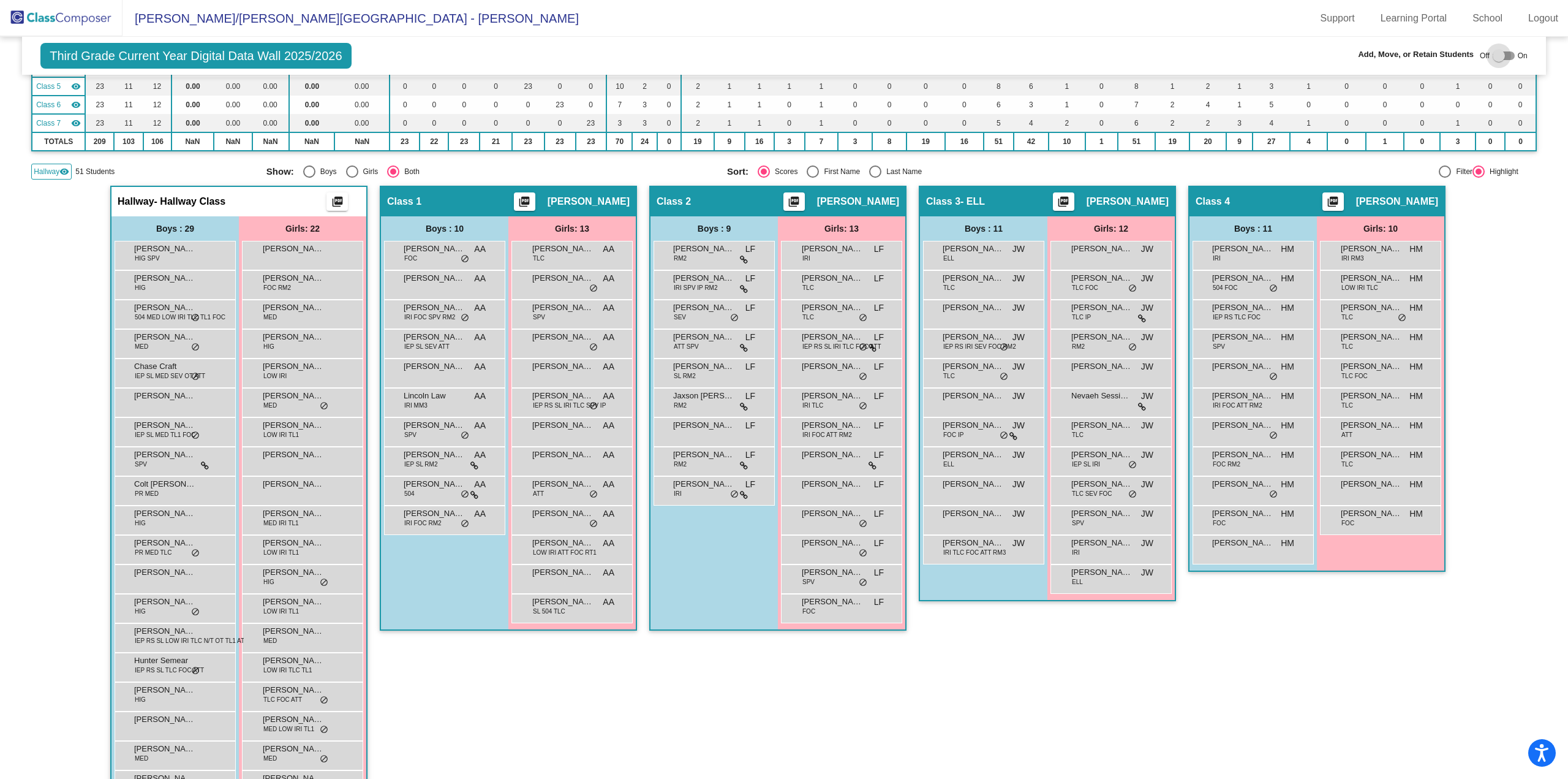
checkbox input "false"
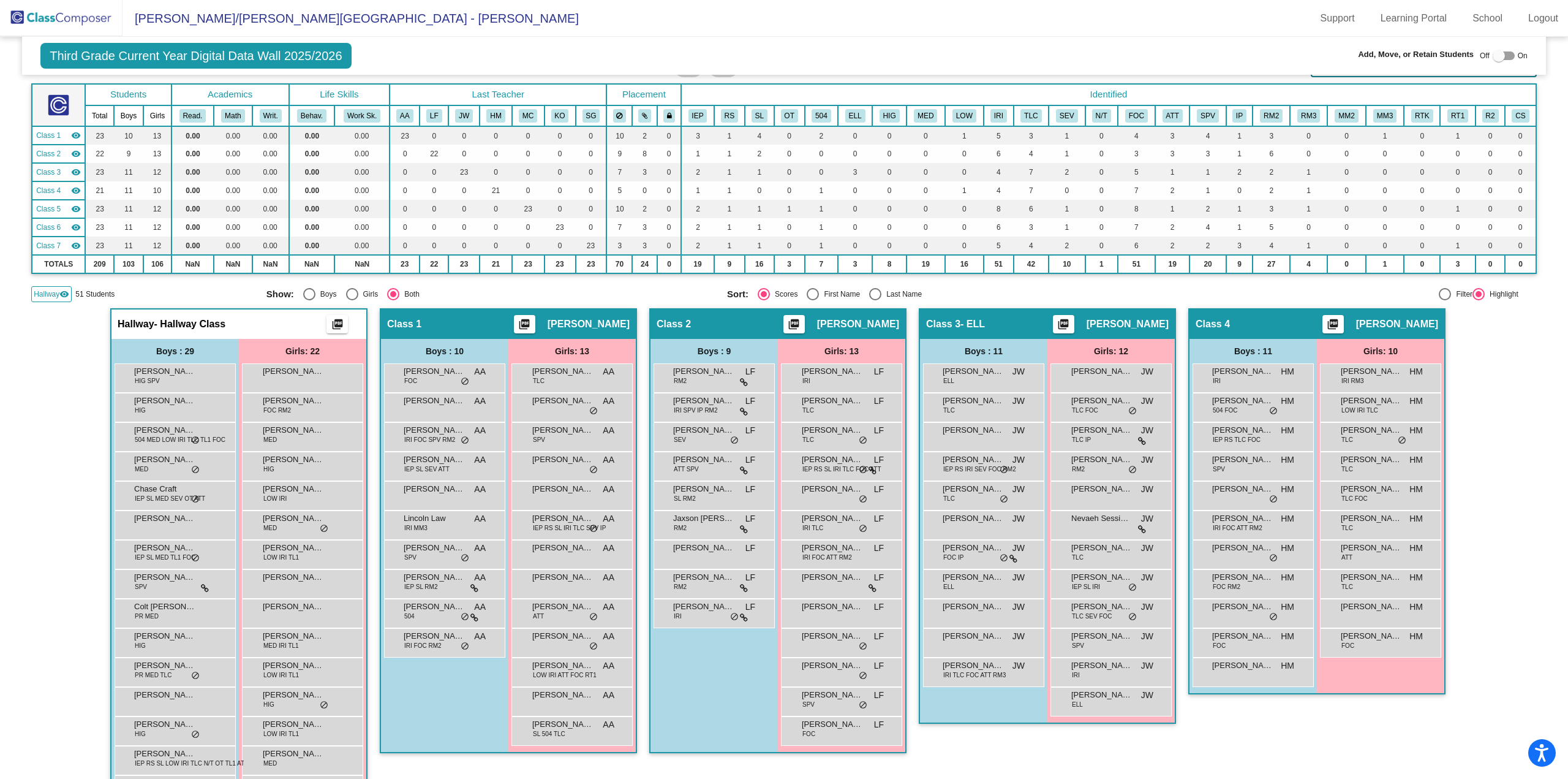
scroll to position [0, 0]
